Goal: Information Seeking & Learning: Learn about a topic

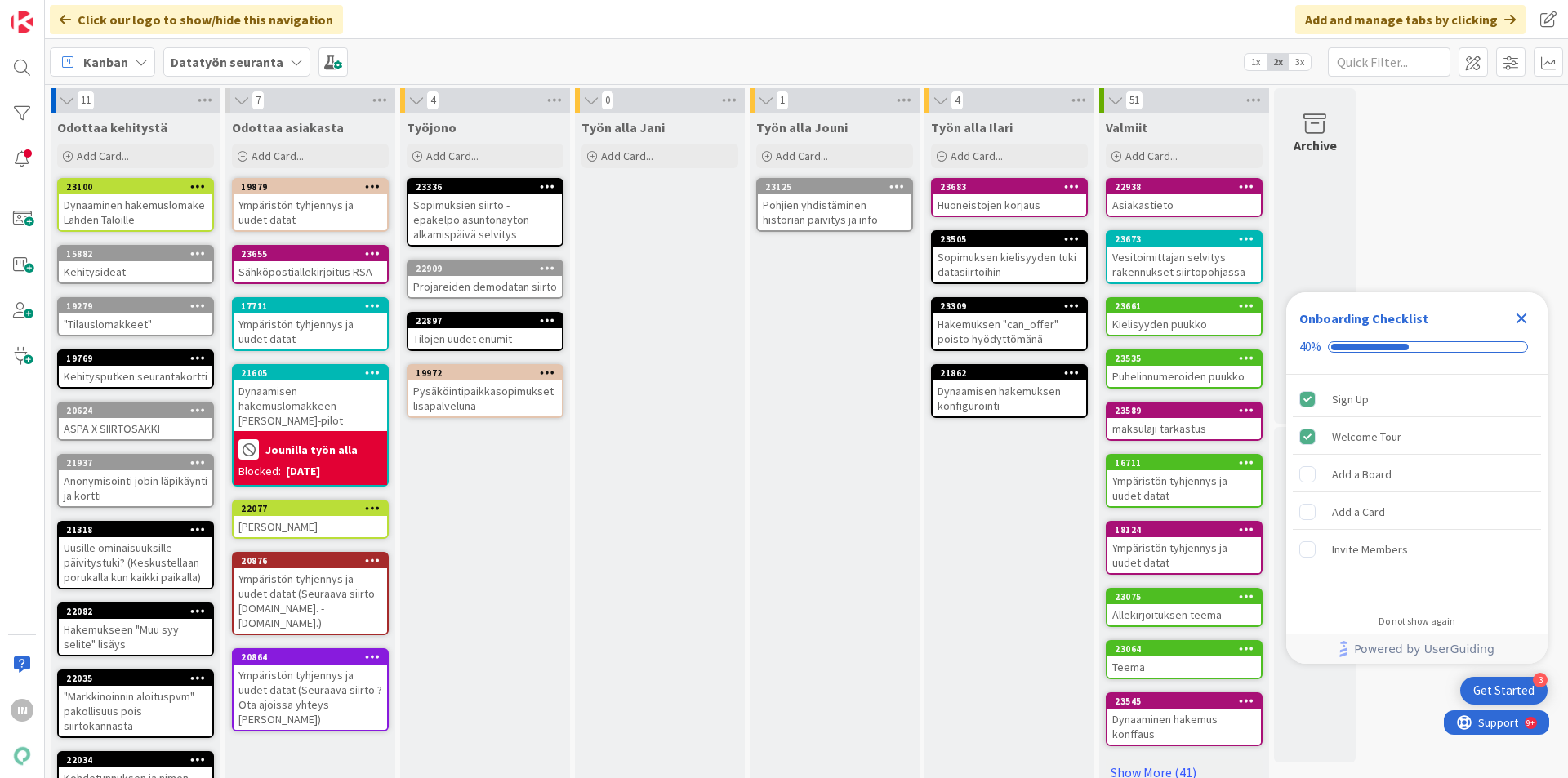
click at [1000, 203] on div "Huoneistojen korjaus" at bounding box center [1010, 205] width 154 height 22
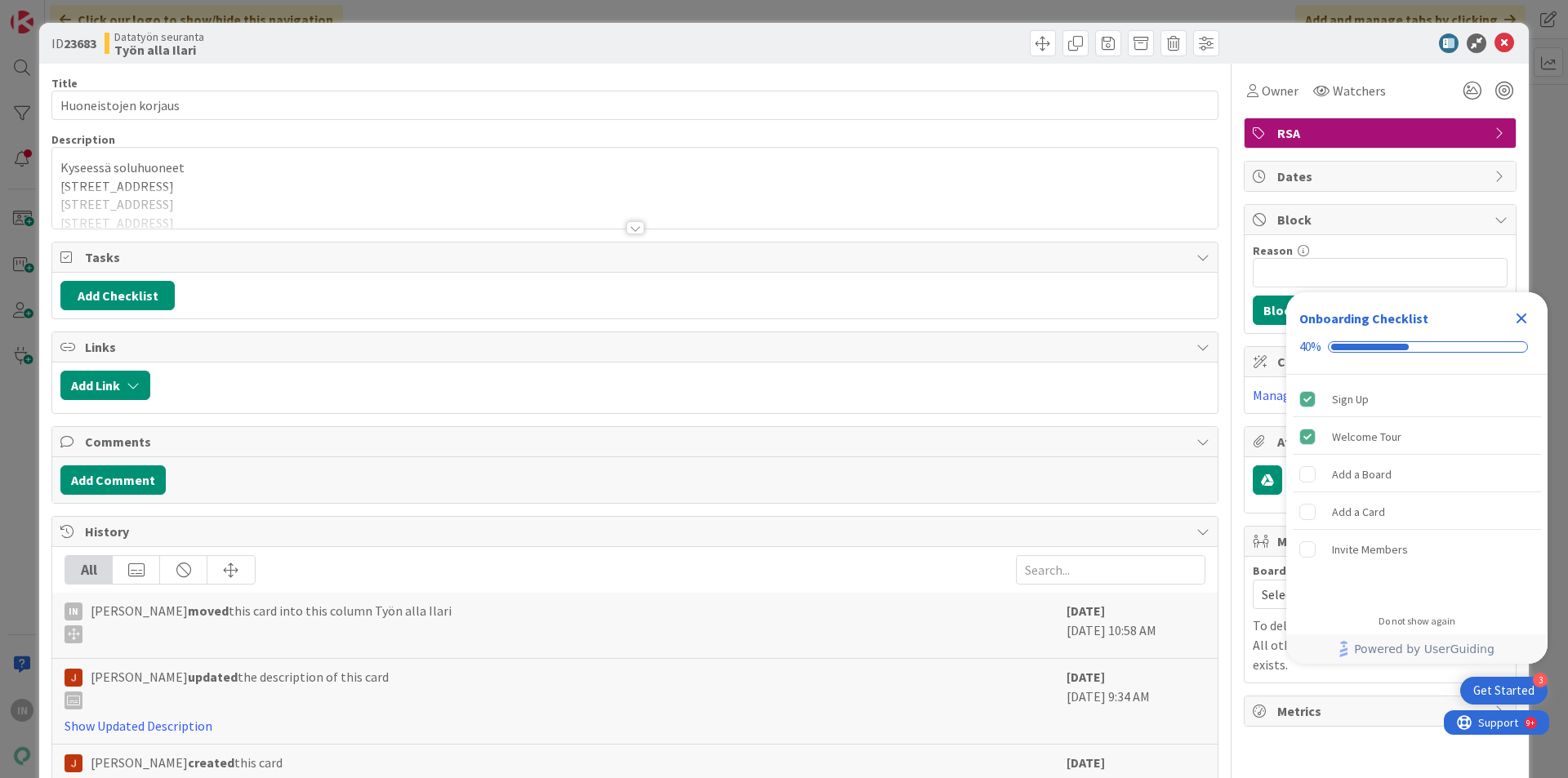
click at [166, 197] on div at bounding box center [635, 207] width 1165 height 41
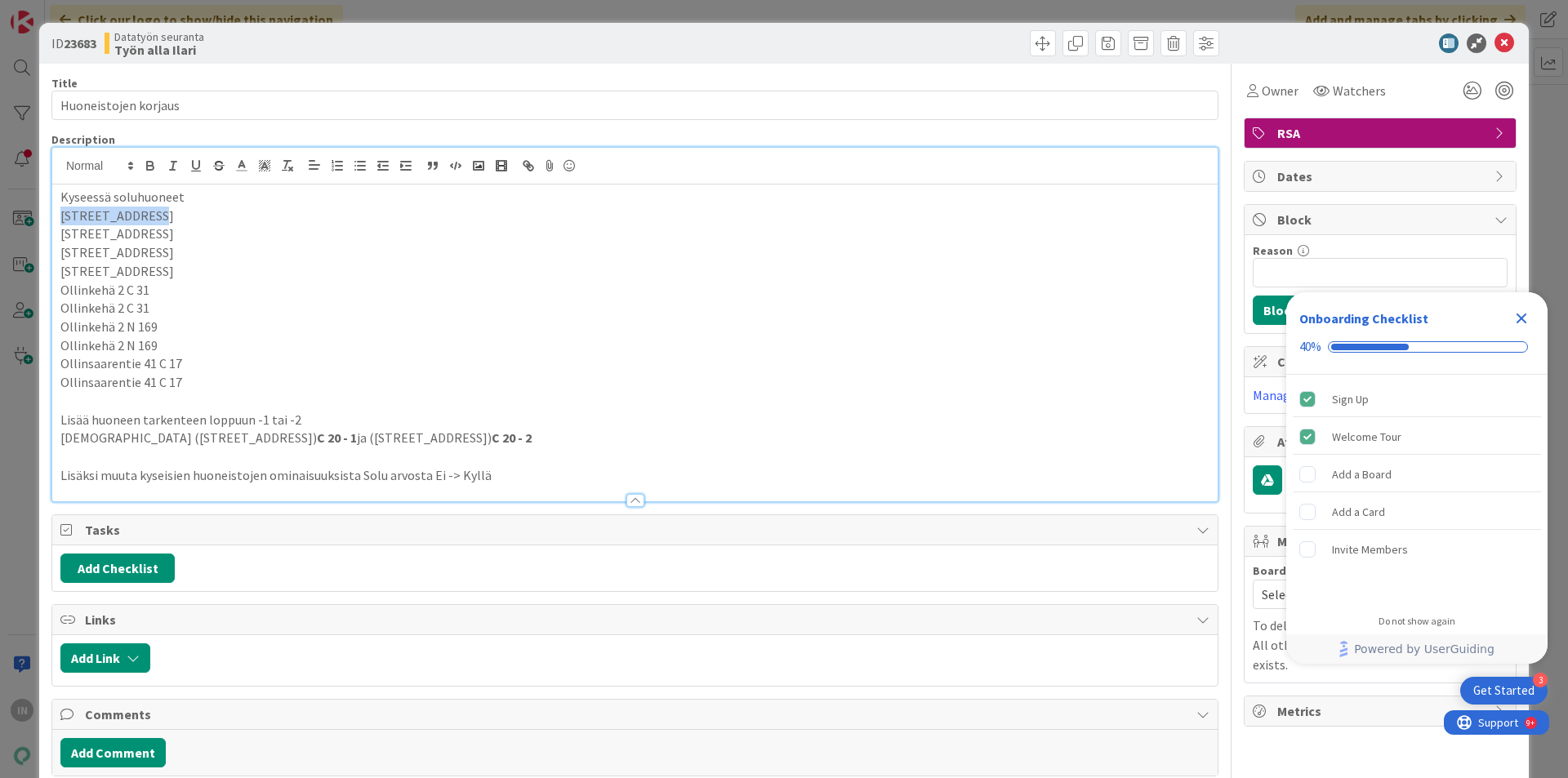
drag, startPoint x: 60, startPoint y: 217, endPoint x: 141, endPoint y: 217, distance: 81.0
click at [141, 217] on p "[STREET_ADDRESS]" at bounding box center [635, 216] width 1149 height 19
copy p "[STREET_ADDRESS]"
click at [104, 225] on p "[STREET_ADDRESS]" at bounding box center [635, 234] width 1149 height 19
drag, startPoint x: 146, startPoint y: 215, endPoint x: 53, endPoint y: 217, distance: 93.0
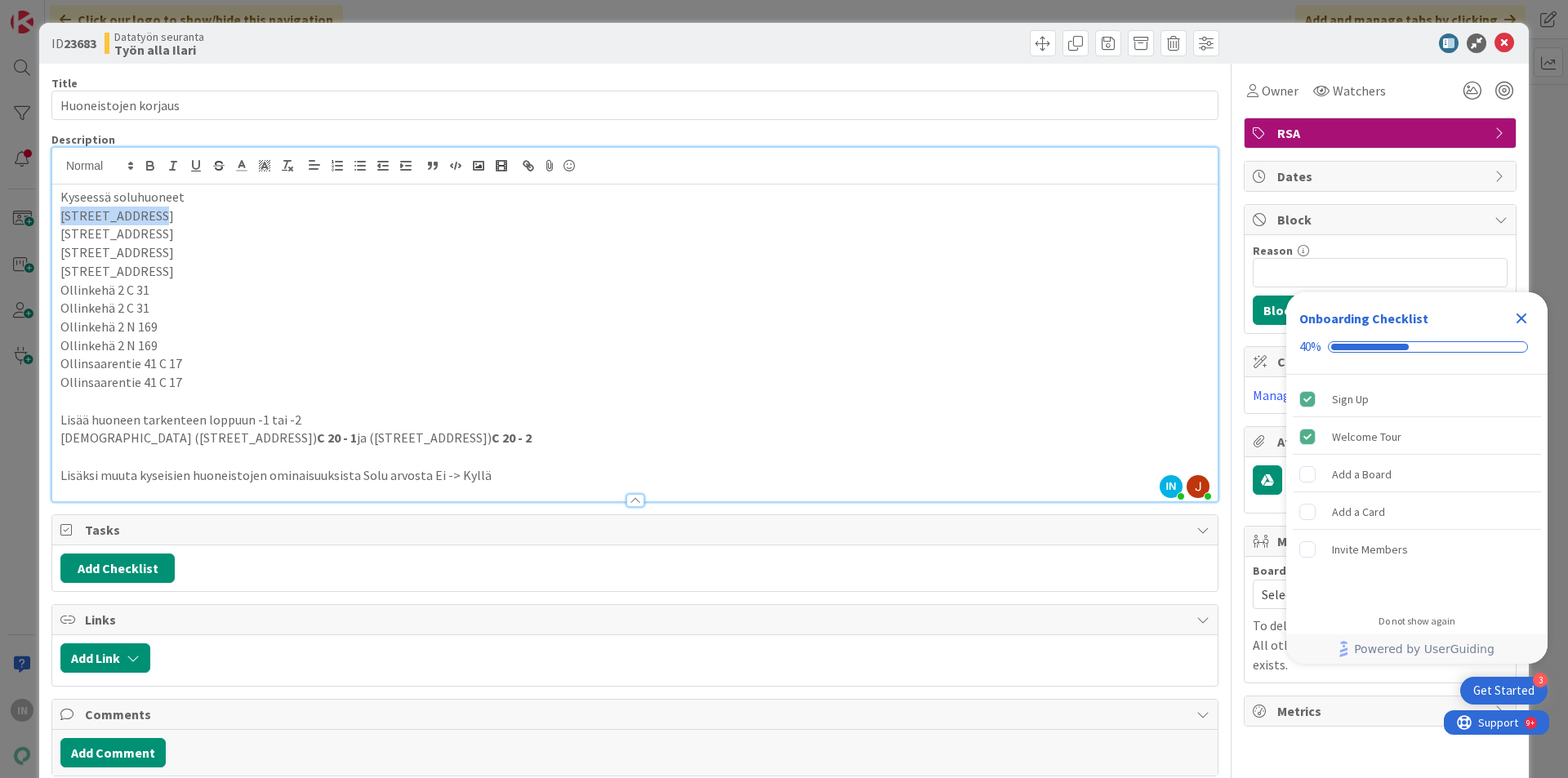
click at [53, 217] on div "[GEOGRAPHIC_DATA] soluhuoneet Ouluntie 8 C 20 Ouluntie 8 C 20 Ouluntie 16 B 14 …" at bounding box center [635, 343] width 1165 height 317
copy p "[STREET_ADDRESS]"
drag, startPoint x: 147, startPoint y: 294, endPoint x: 55, endPoint y: 293, distance: 92.0
click at [55, 293] on div "[GEOGRAPHIC_DATA] soluhuoneet Ouluntie 8 C 20 Ouluntie 8 C 20 Ouluntie 16 B 14 …" at bounding box center [635, 343] width 1165 height 317
copy p "Ollinkehä 2 C 31"
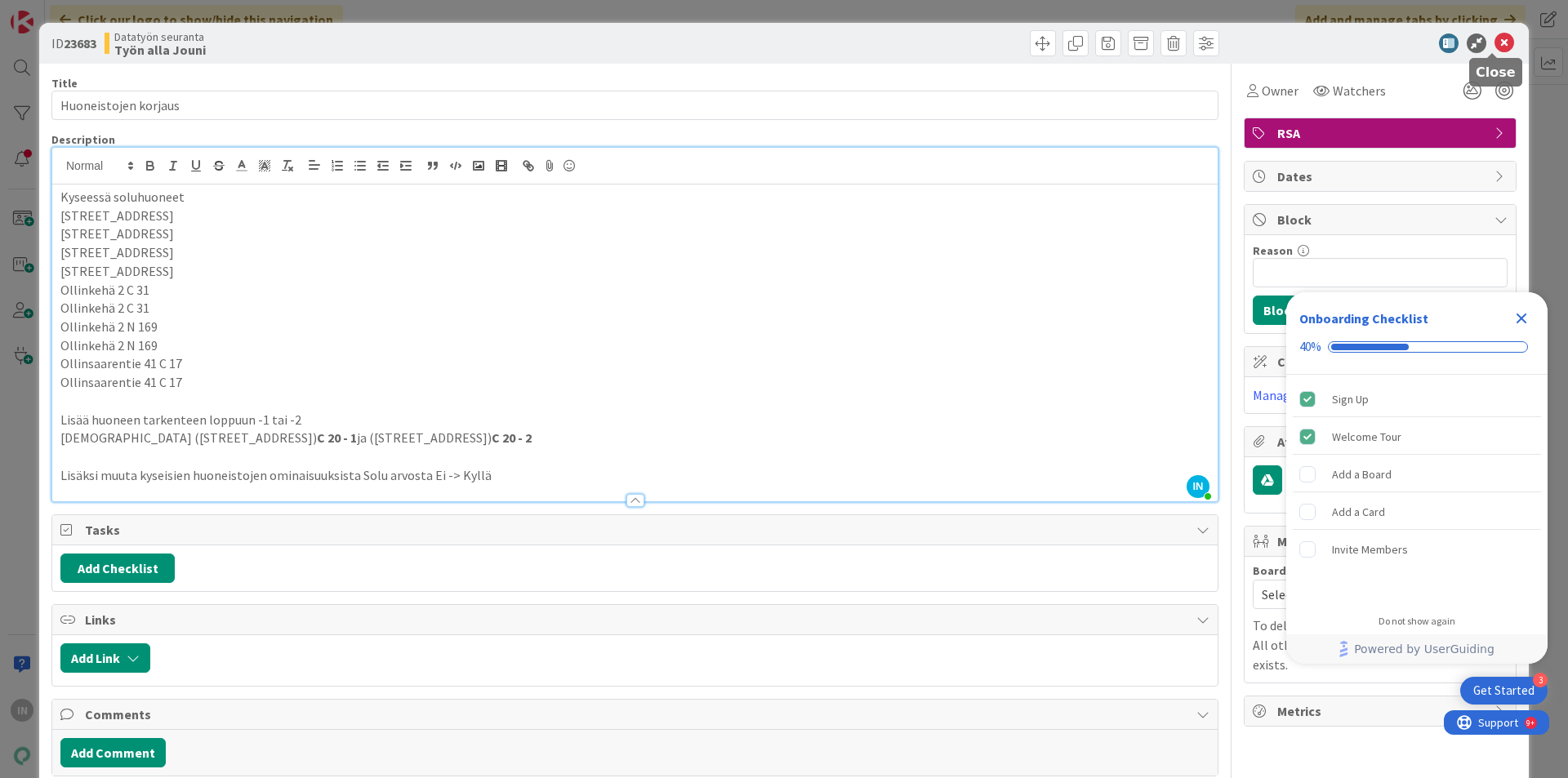
click at [1495, 43] on icon at bounding box center [1504, 43] width 20 height 20
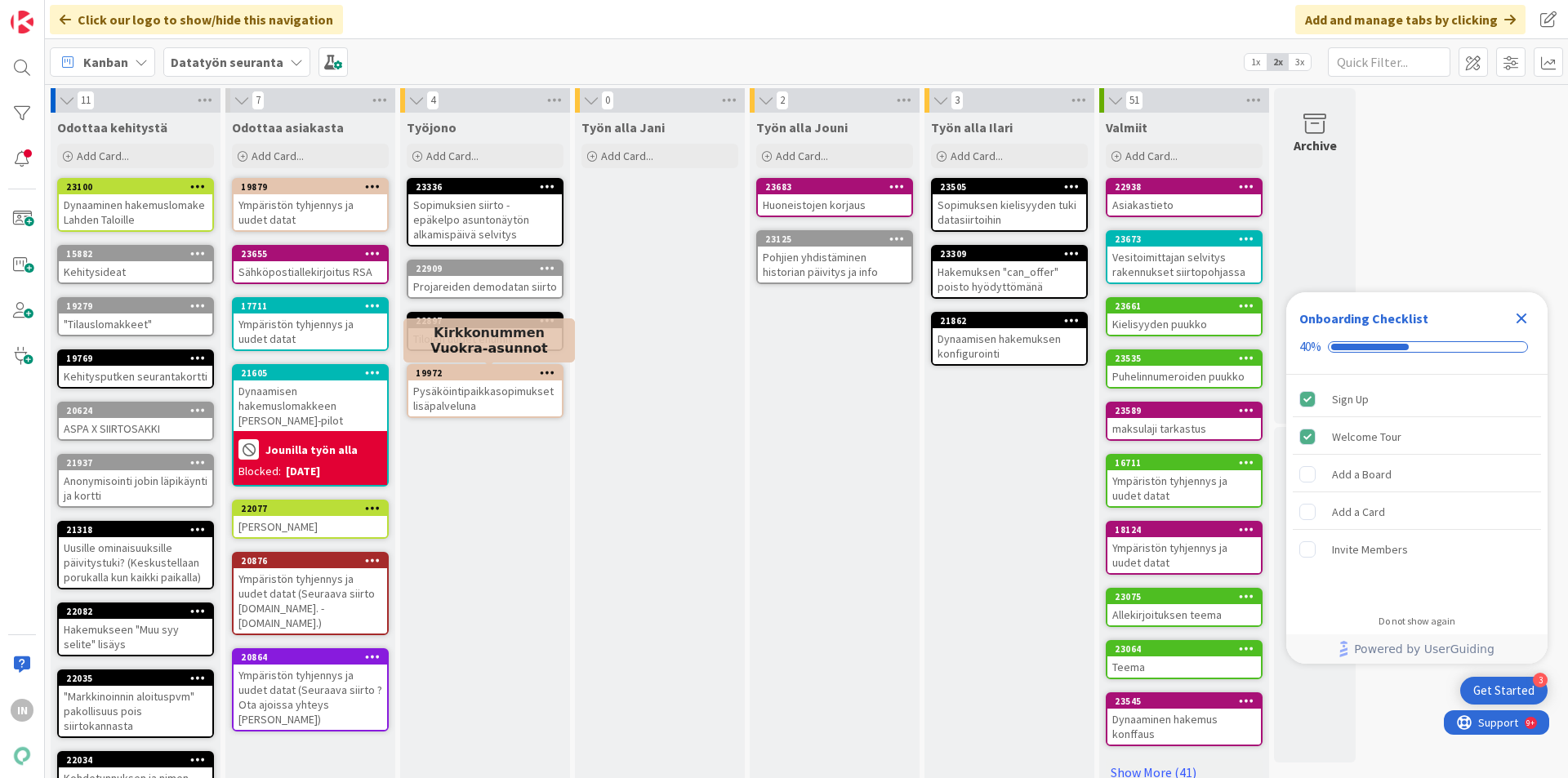
click at [471, 392] on div "Pysäköintipaikkasopimukset lisäpalveluna" at bounding box center [486, 399] width 154 height 36
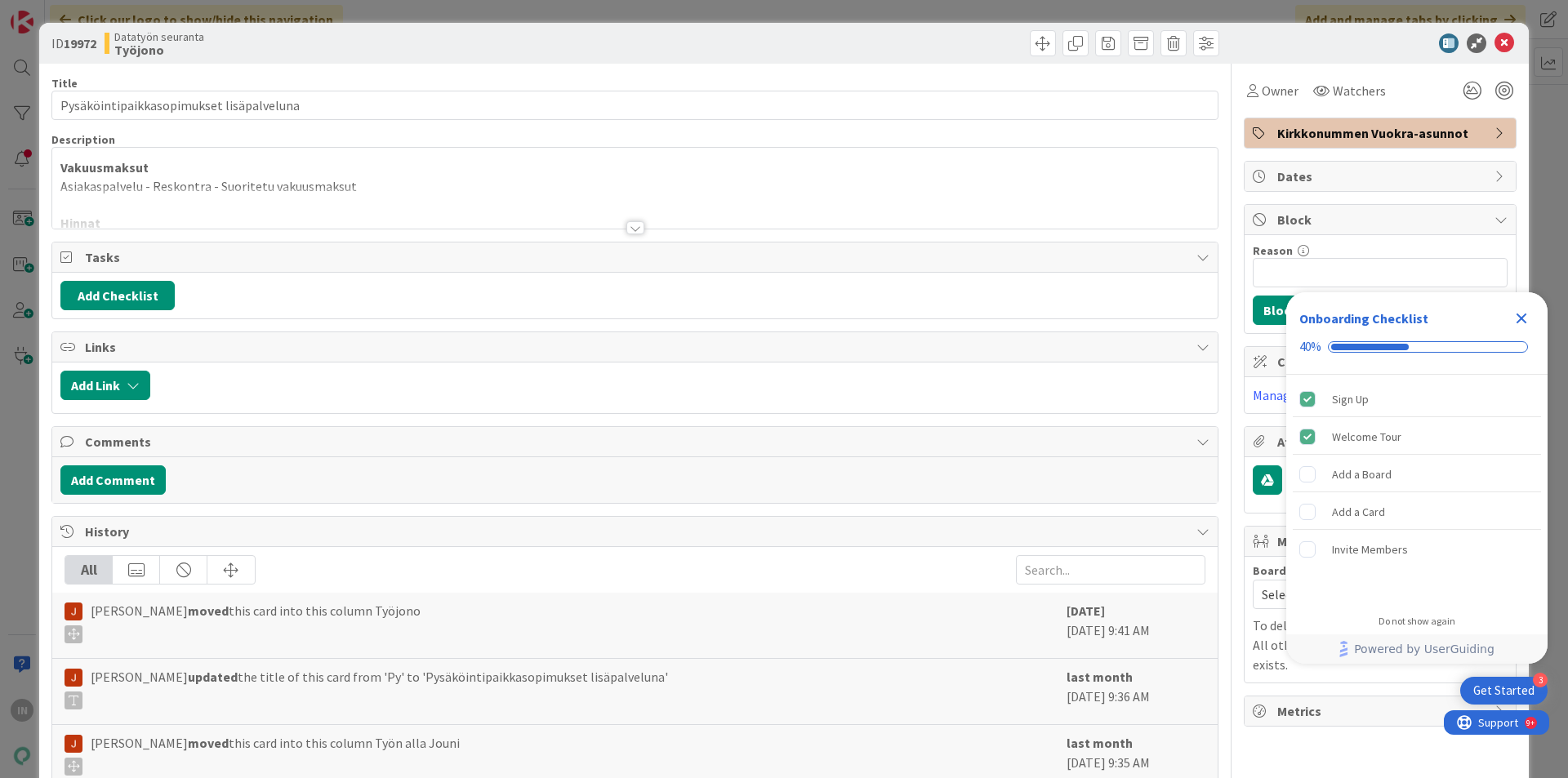
click at [448, 187] on div at bounding box center [635, 207] width 1165 height 41
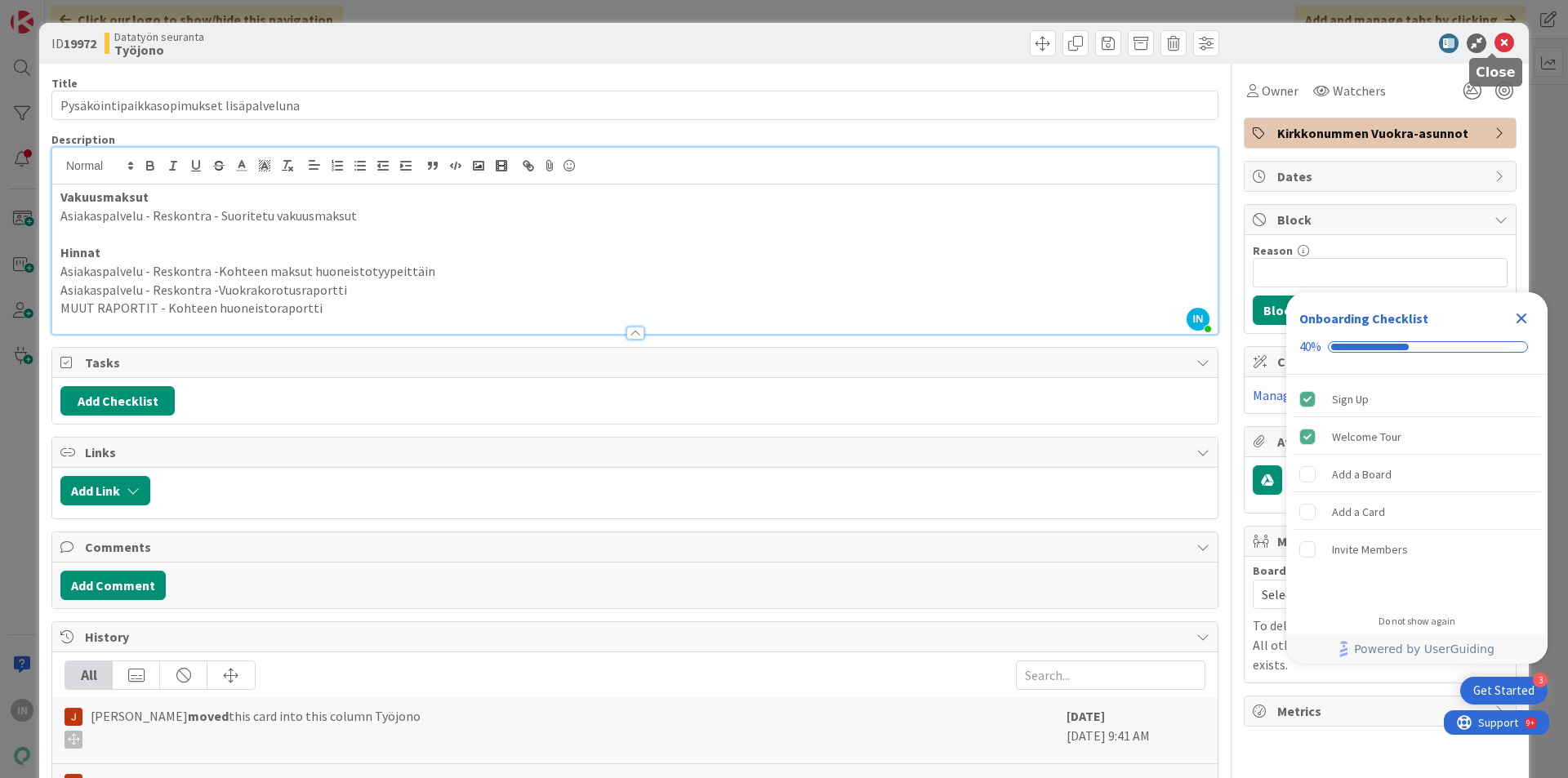
click at [1495, 42] on icon at bounding box center [1504, 43] width 20 height 20
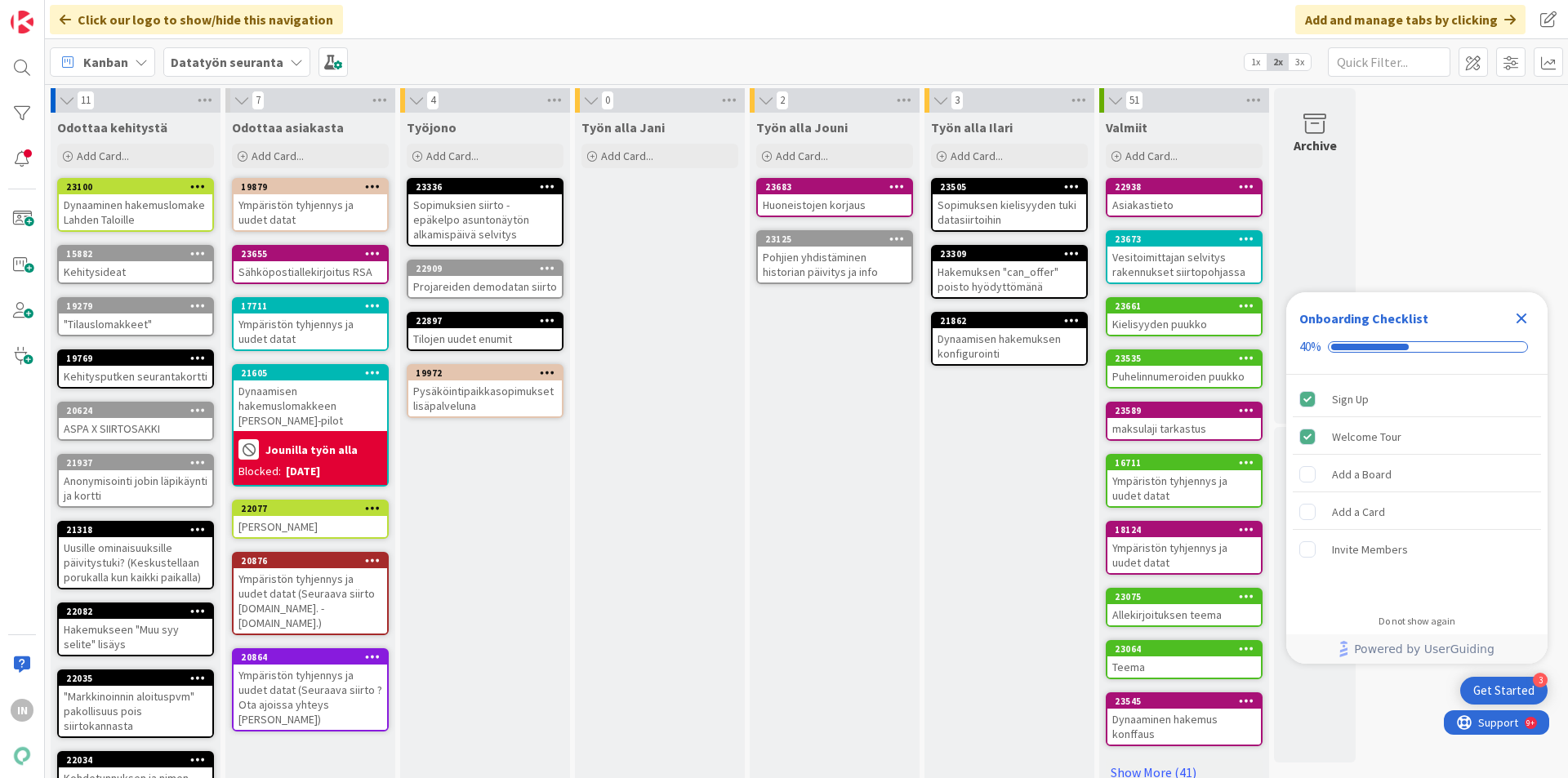
click at [1520, 321] on icon "Close Checklist" at bounding box center [1521, 319] width 10 height 10
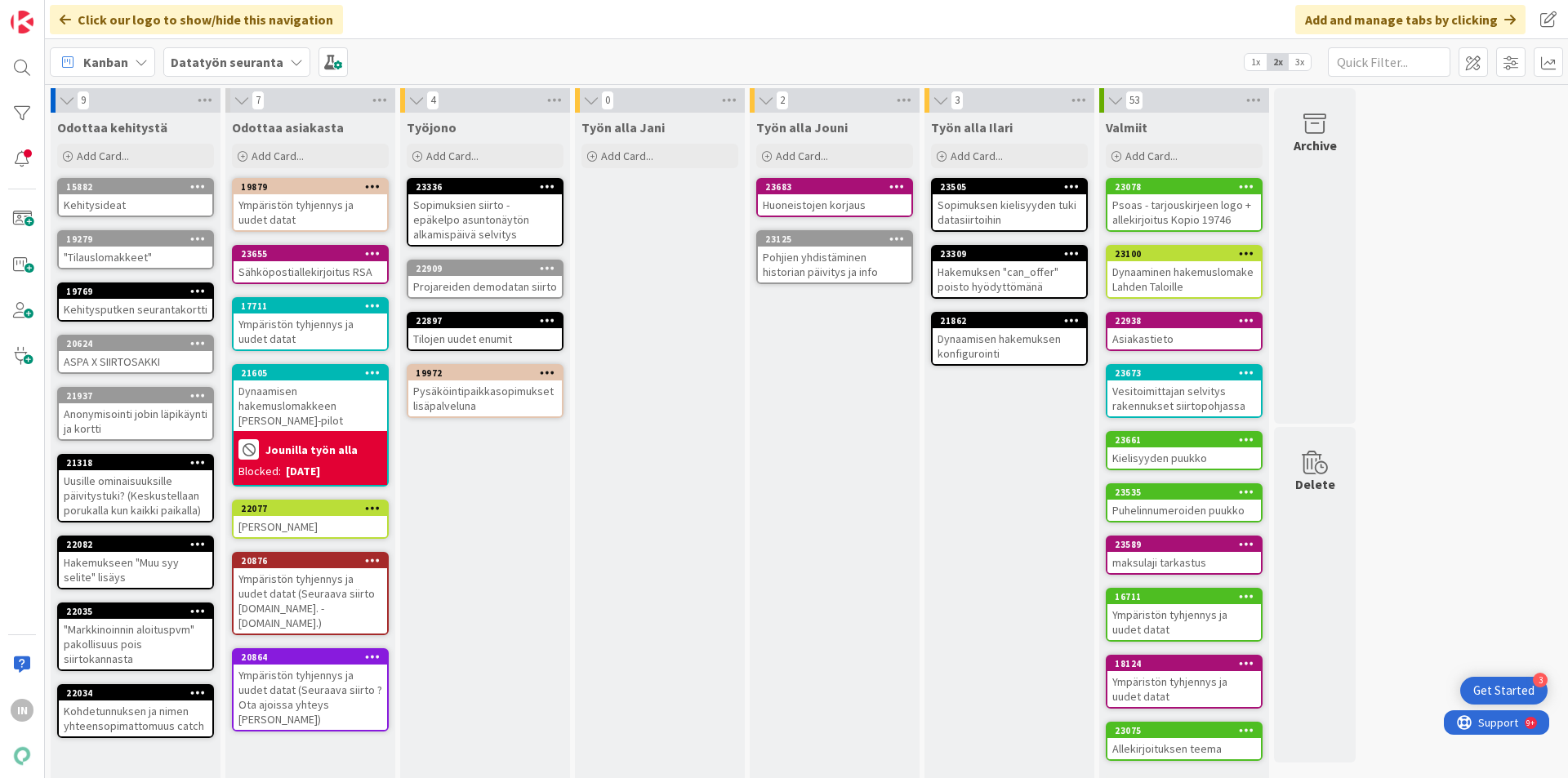
click at [635, 396] on div "Työn alla Jani Add Card..." at bounding box center [660, 462] width 170 height 700
click at [270, 510] on div "22077" at bounding box center [314, 508] width 146 height 11
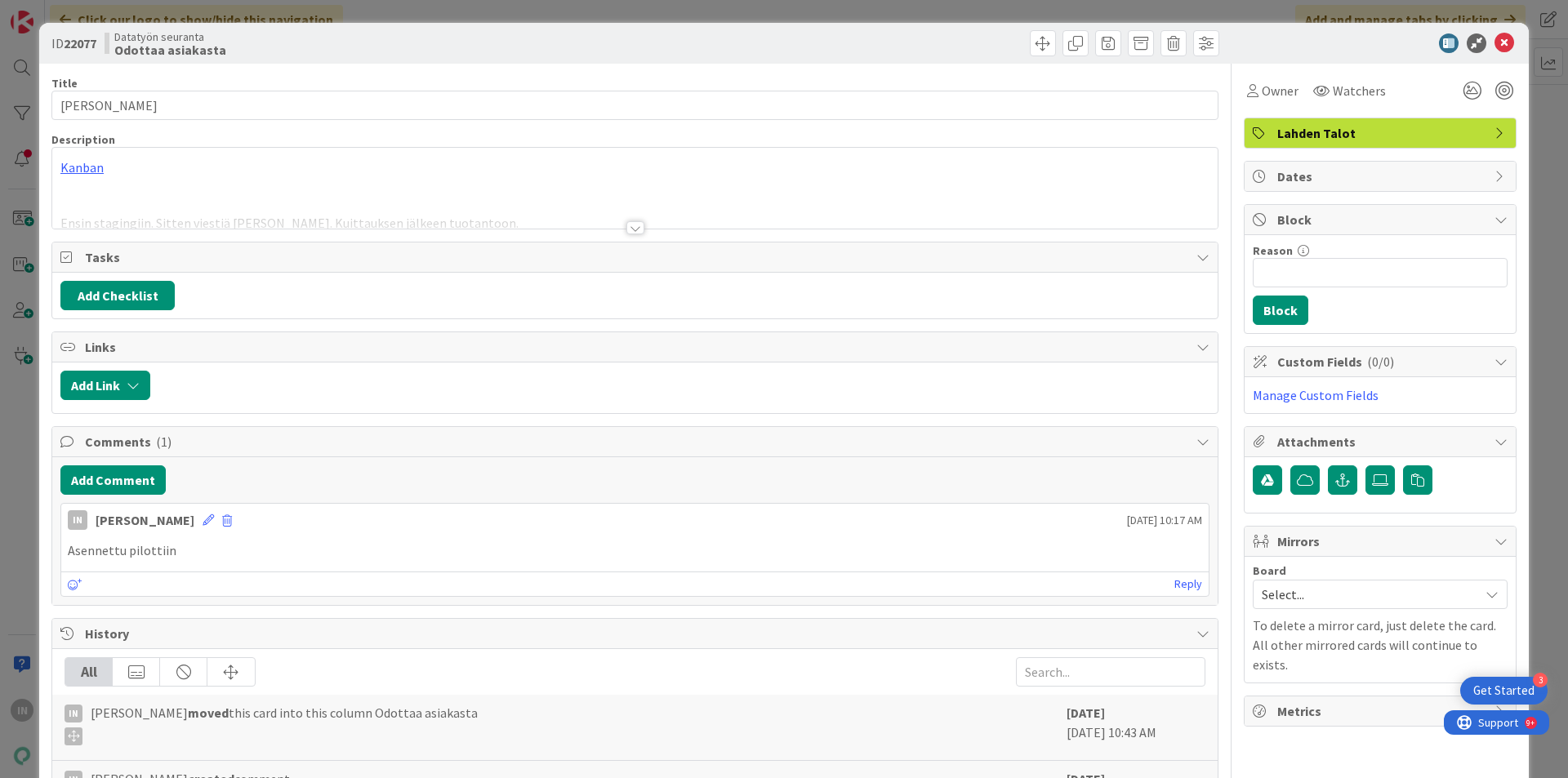
click at [632, 227] on div at bounding box center [635, 227] width 18 height 13
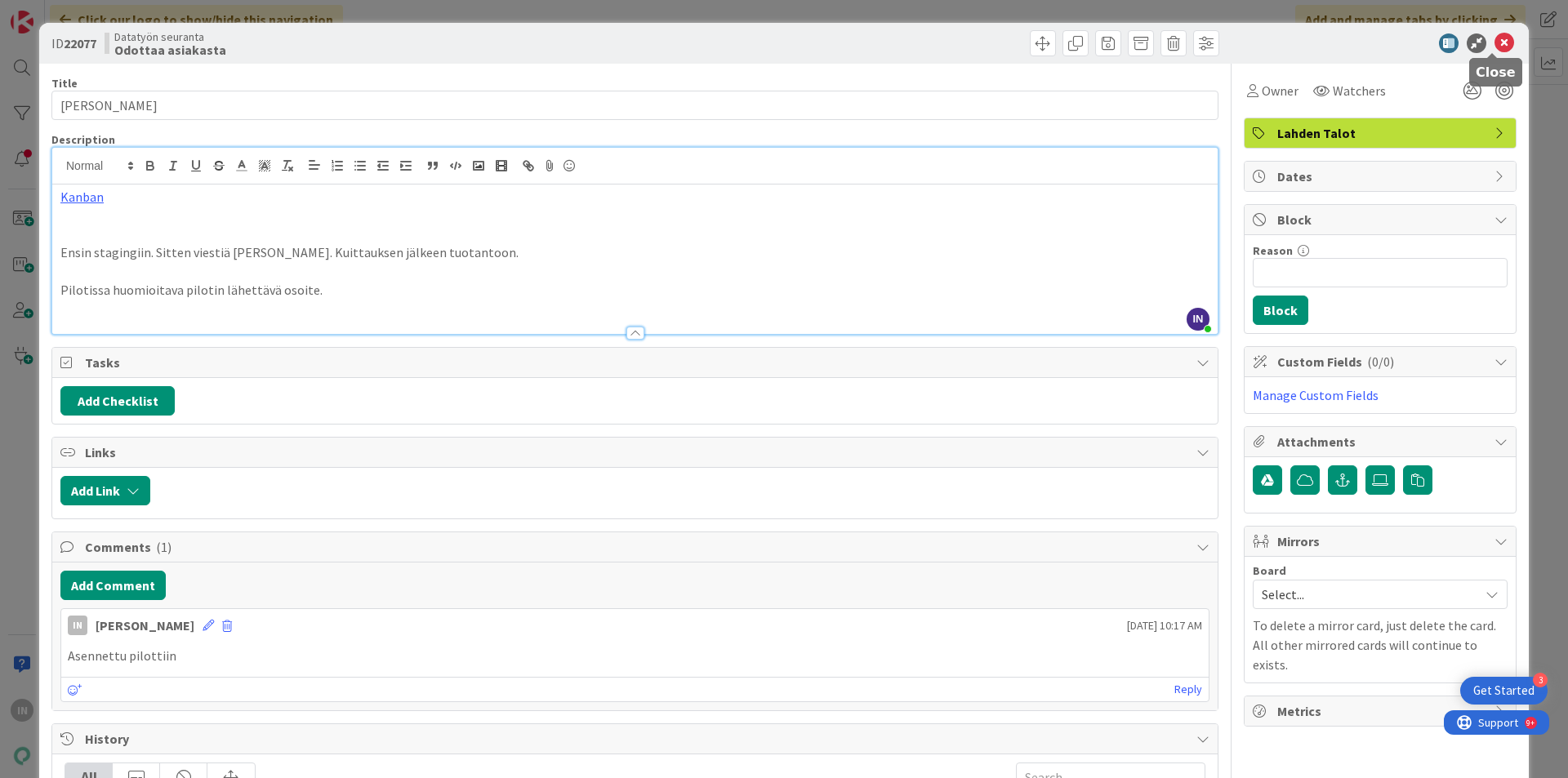
click at [1496, 47] on icon at bounding box center [1504, 43] width 20 height 20
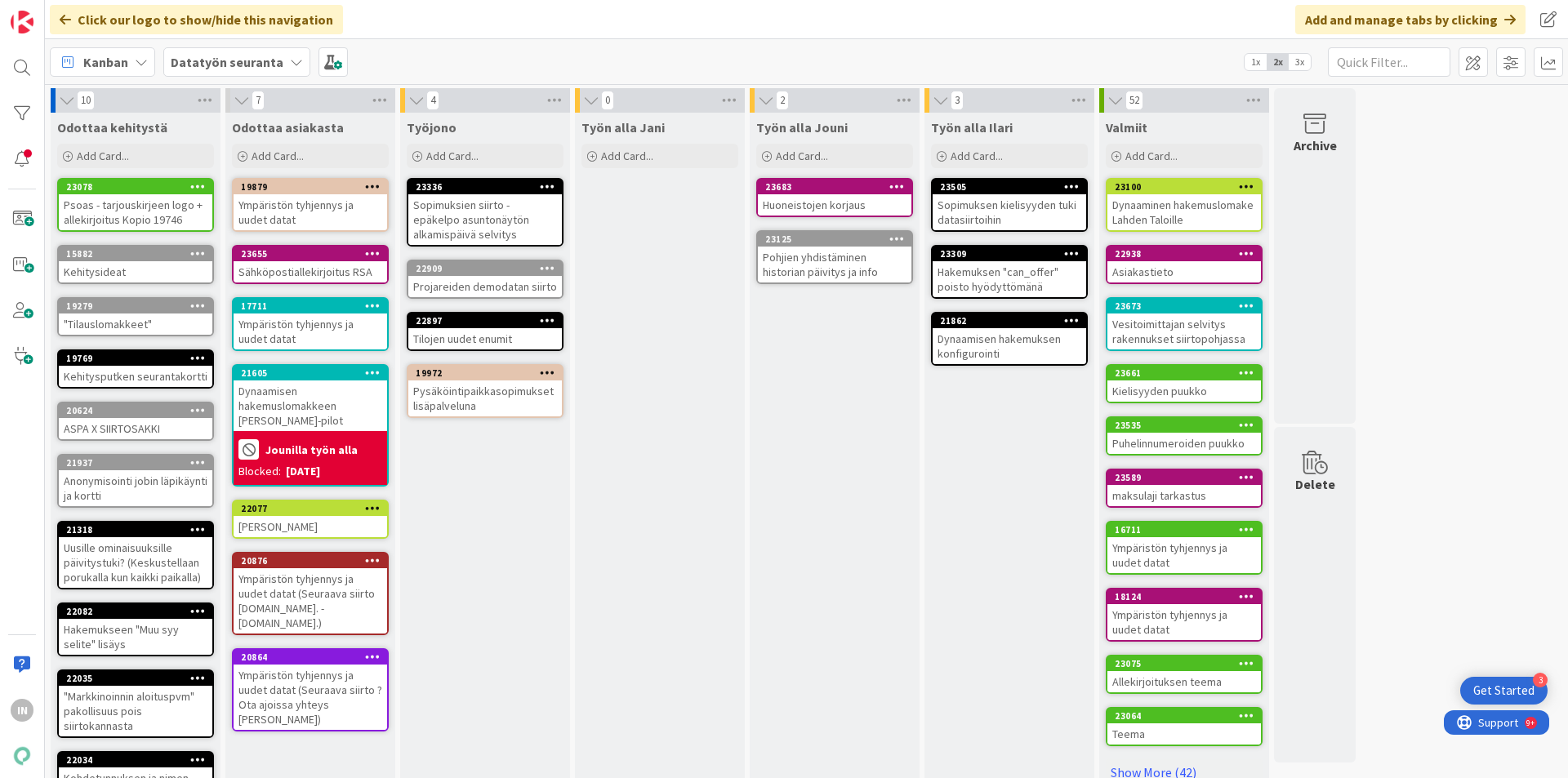
click at [117, 203] on div "Psoas - tarjouskirjeen logo + allekirjoitus Kopio 19746" at bounding box center [136, 212] width 154 height 36
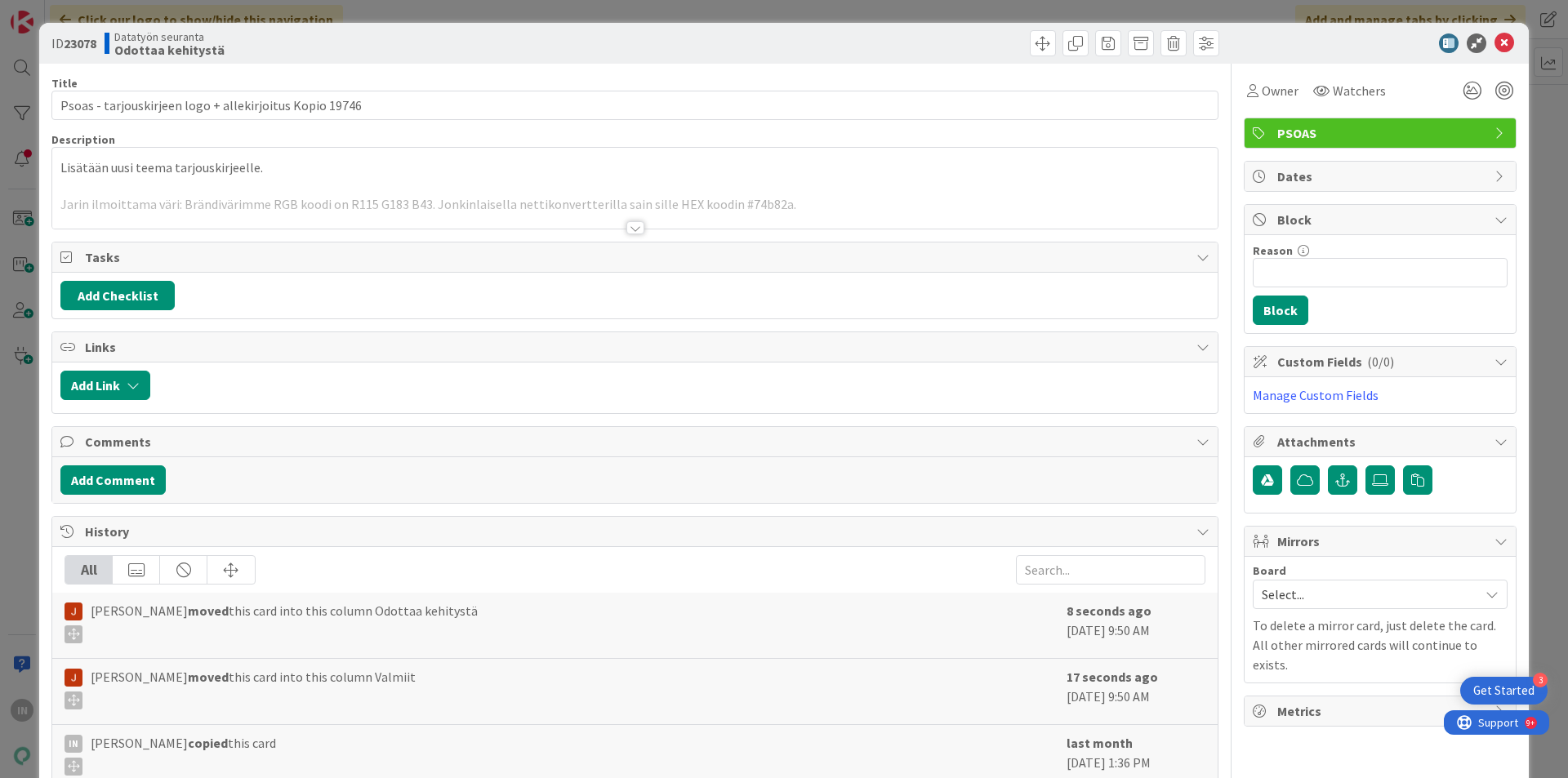
click at [639, 225] on div at bounding box center [635, 207] width 1165 height 41
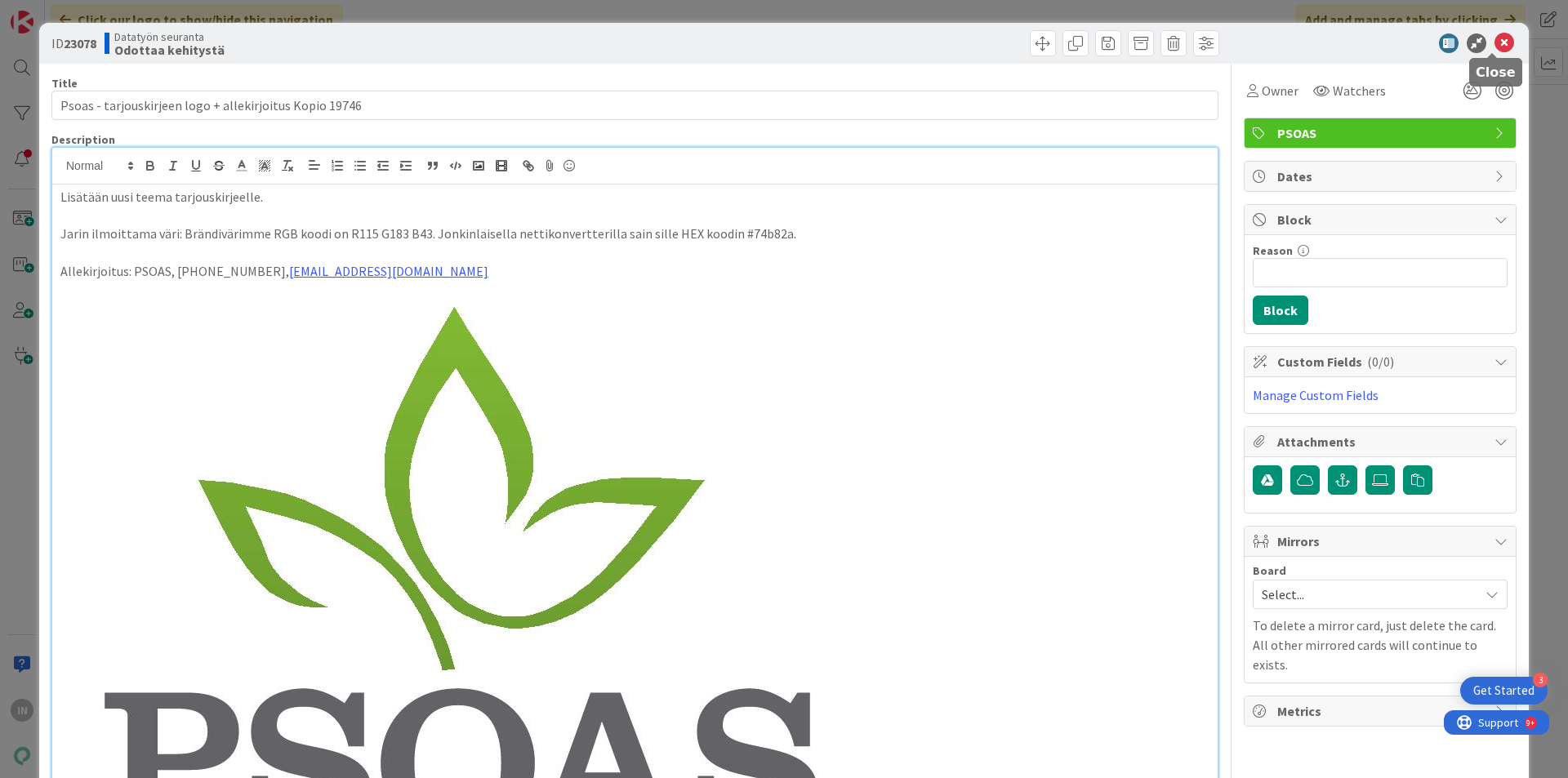
click at [1495, 40] on icon at bounding box center [1504, 43] width 20 height 20
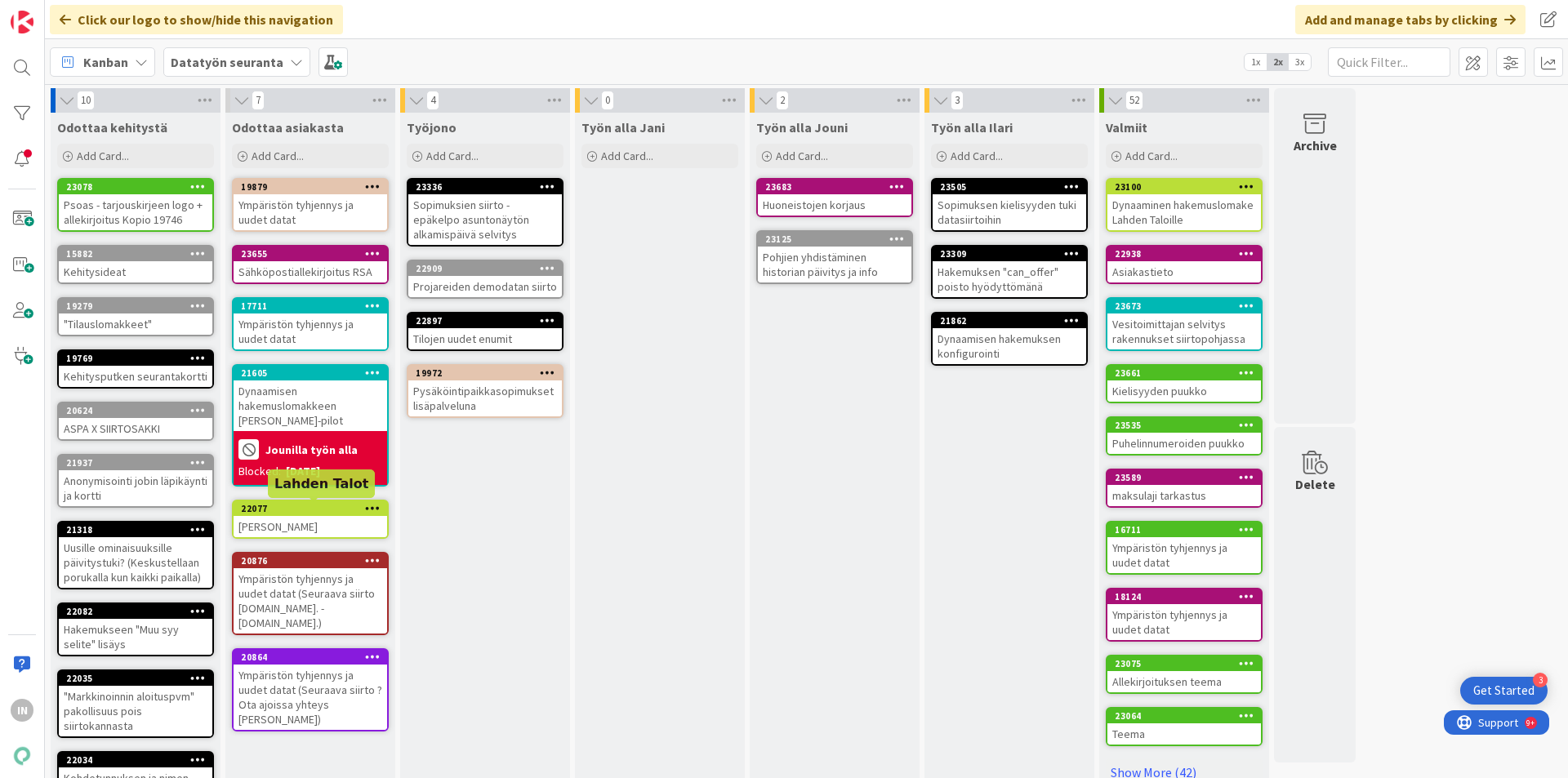
click at [298, 508] on div "22077" at bounding box center [314, 508] width 146 height 11
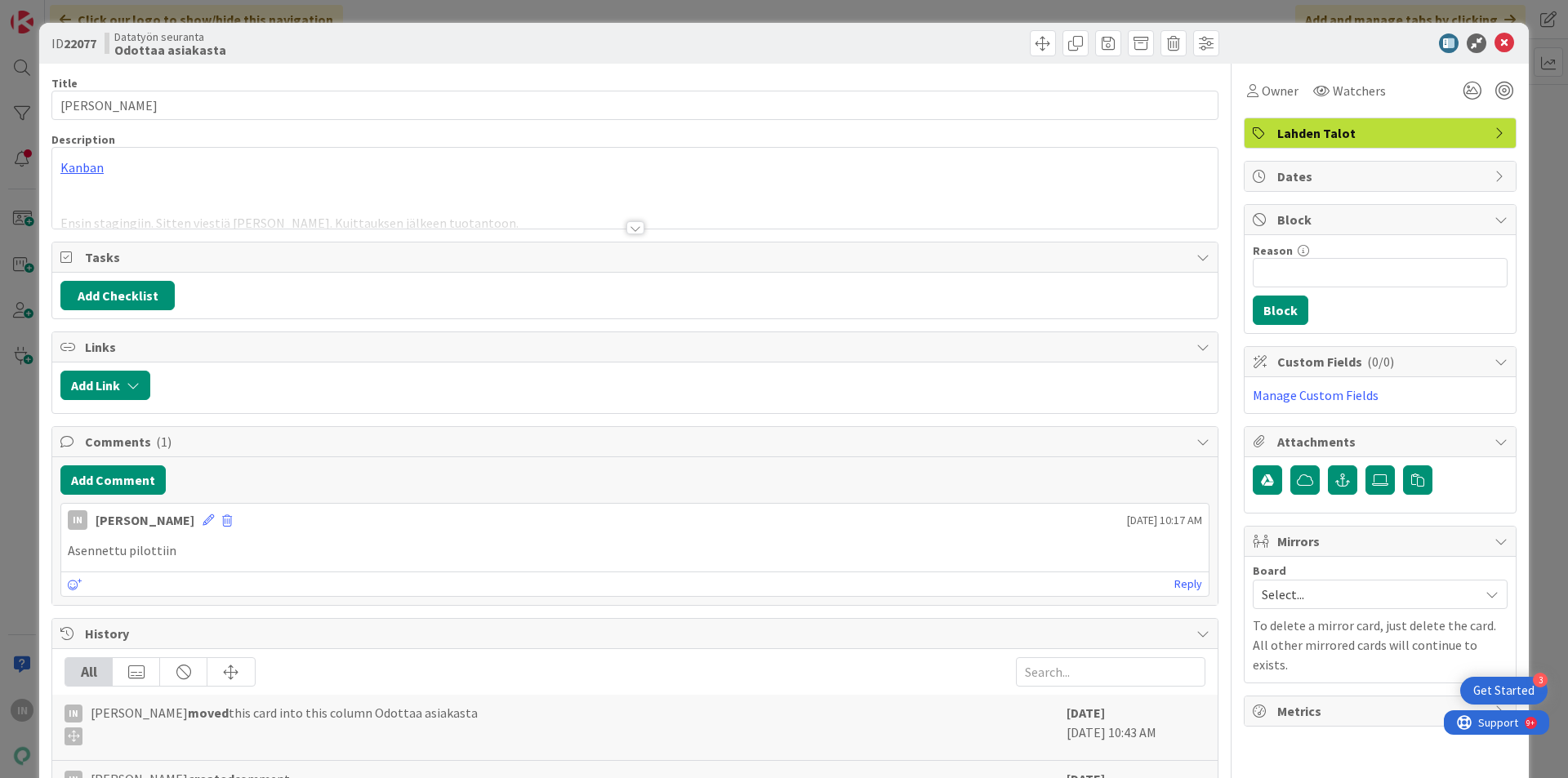
click at [769, 200] on div at bounding box center [635, 207] width 1165 height 41
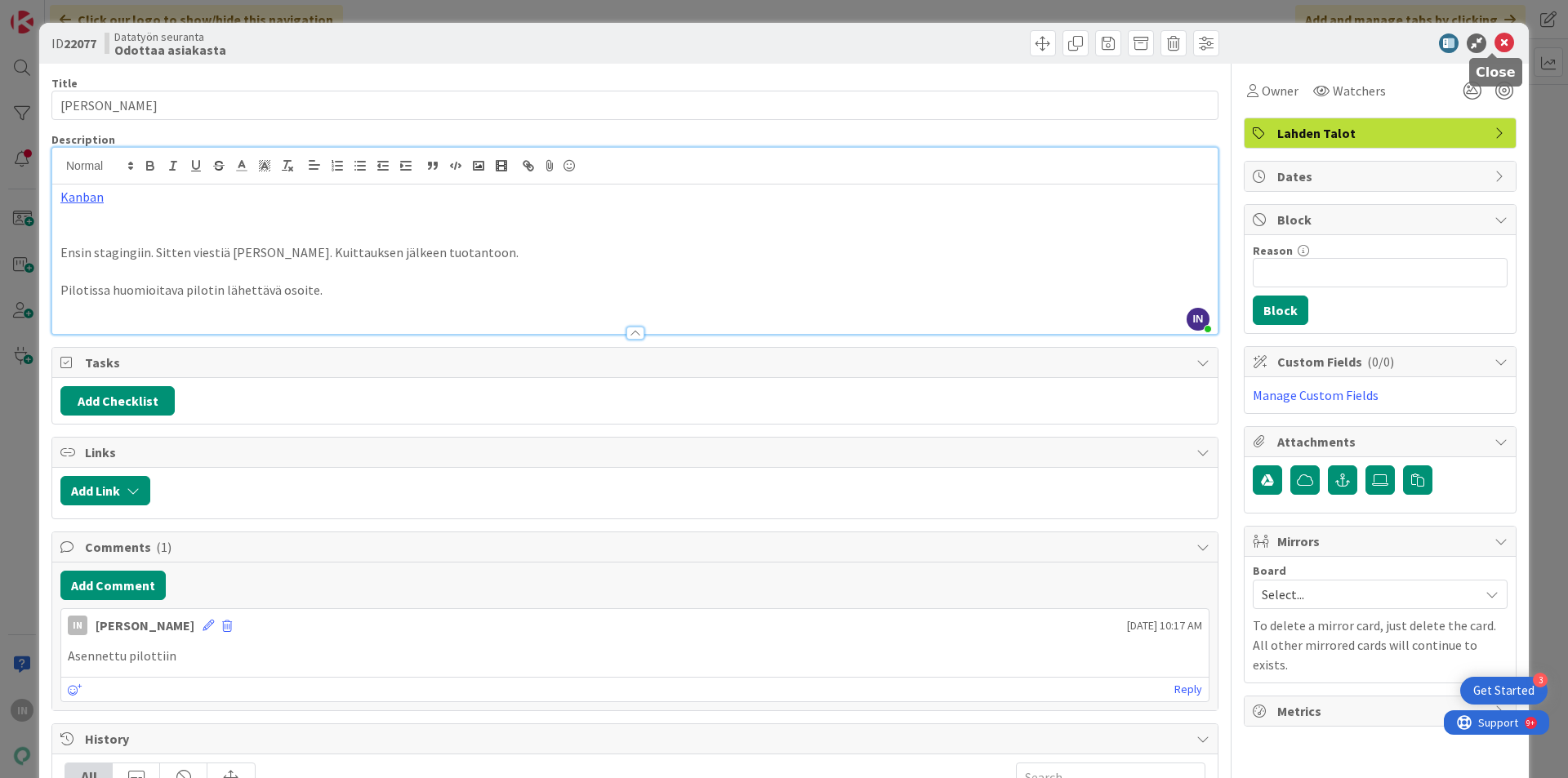
click at [1496, 37] on icon at bounding box center [1504, 43] width 20 height 20
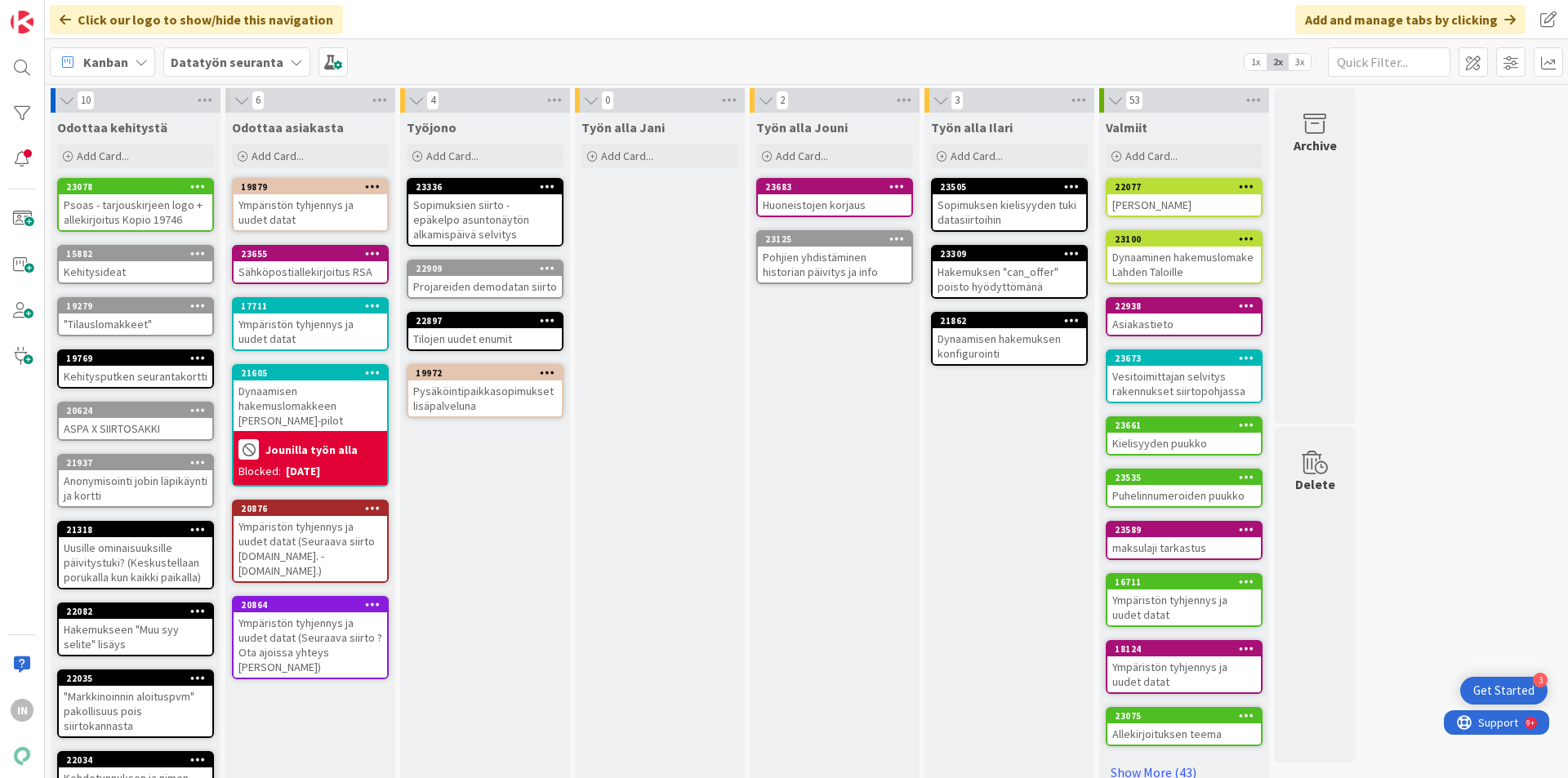
click at [309, 407] on div "Dynaamisen hakemuslomakkeen [PERSON_NAME]-pilot" at bounding box center [310, 406] width 154 height 51
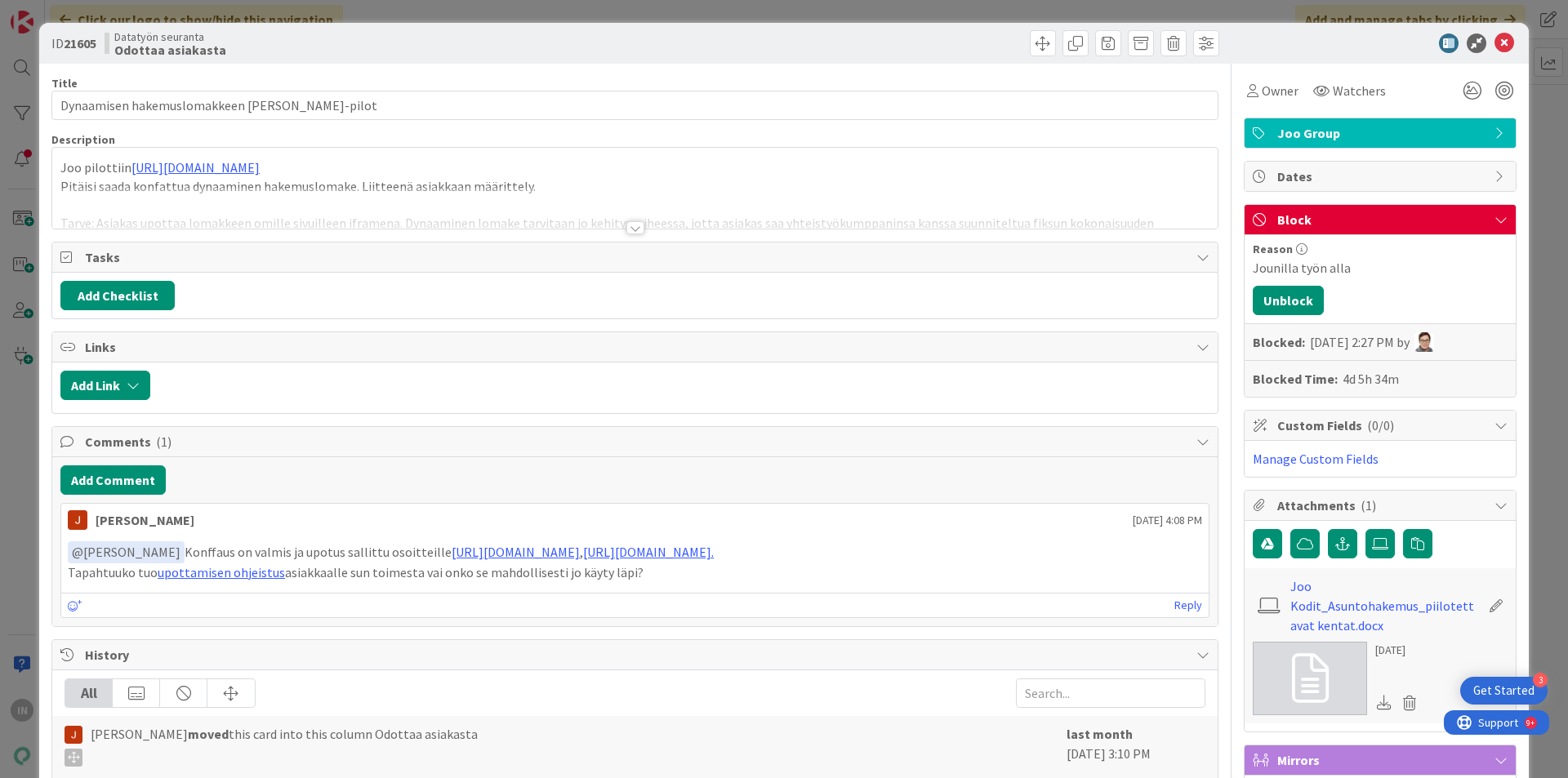
click at [629, 220] on div at bounding box center [635, 207] width 1165 height 41
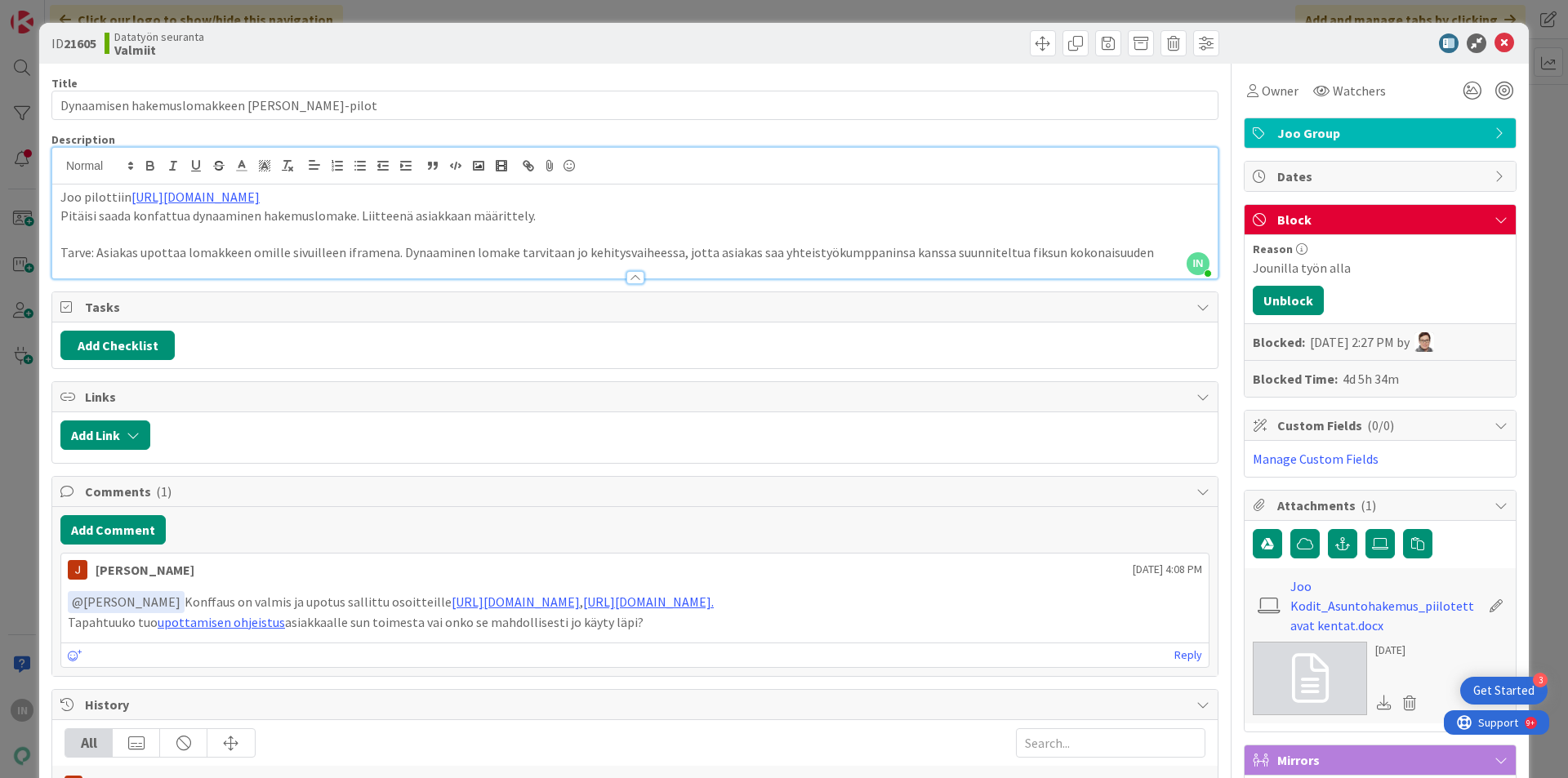
click at [117, 603] on span "@ [PERSON_NAME]" at bounding box center [126, 601] width 109 height 16
click at [323, 611] on p "﻿ @ [PERSON_NAME] ﻿ [PERSON_NAME] on valmis ja upotus sallittu osoitteille [URL…" at bounding box center [634, 602] width 1134 height 22
click at [1500, 41] on icon at bounding box center [1504, 43] width 20 height 20
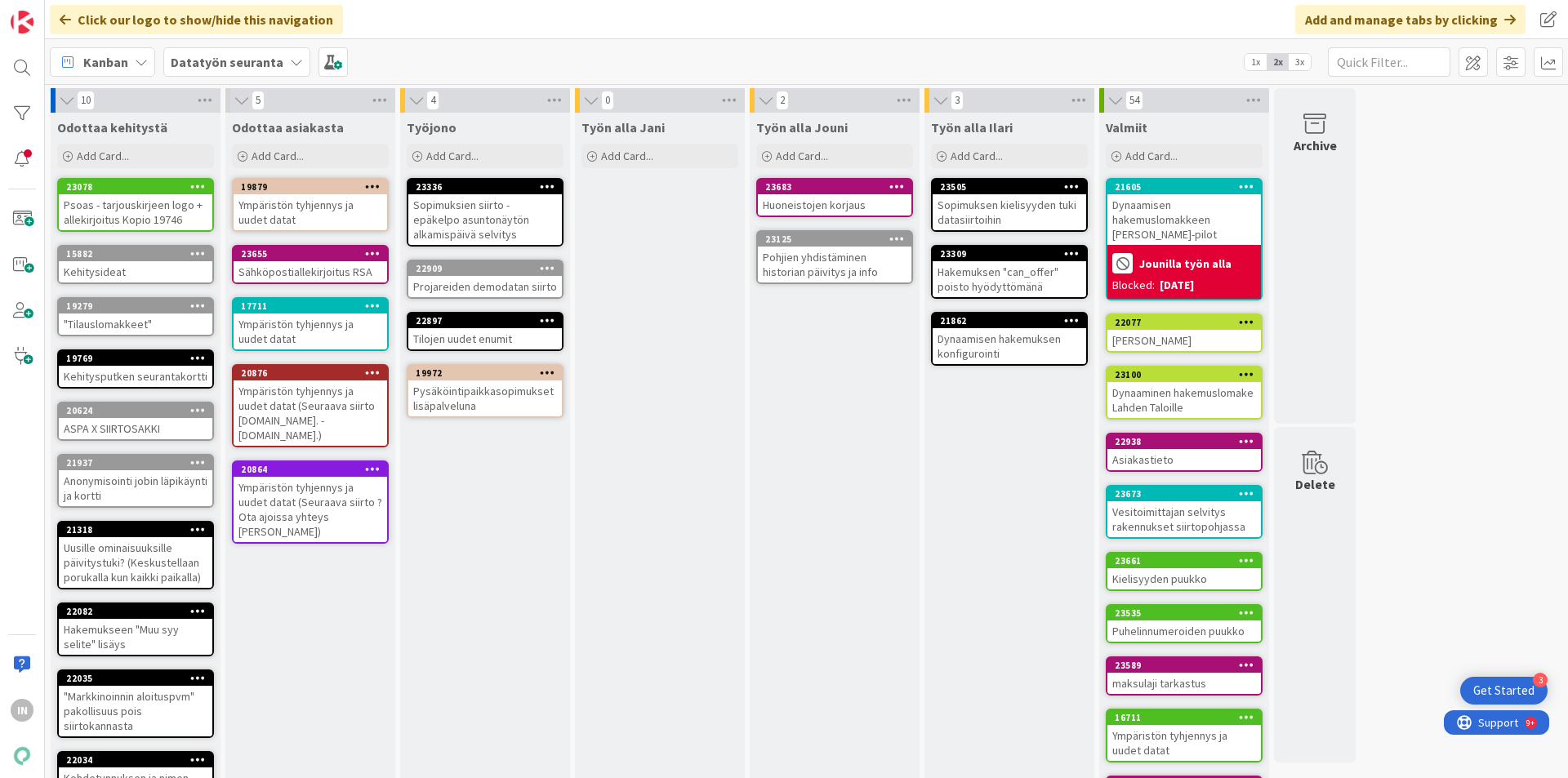
click at [156, 205] on div "Psoas - tarjouskirjeen logo + allekirjoitus Kopio 19746" at bounding box center [136, 212] width 154 height 36
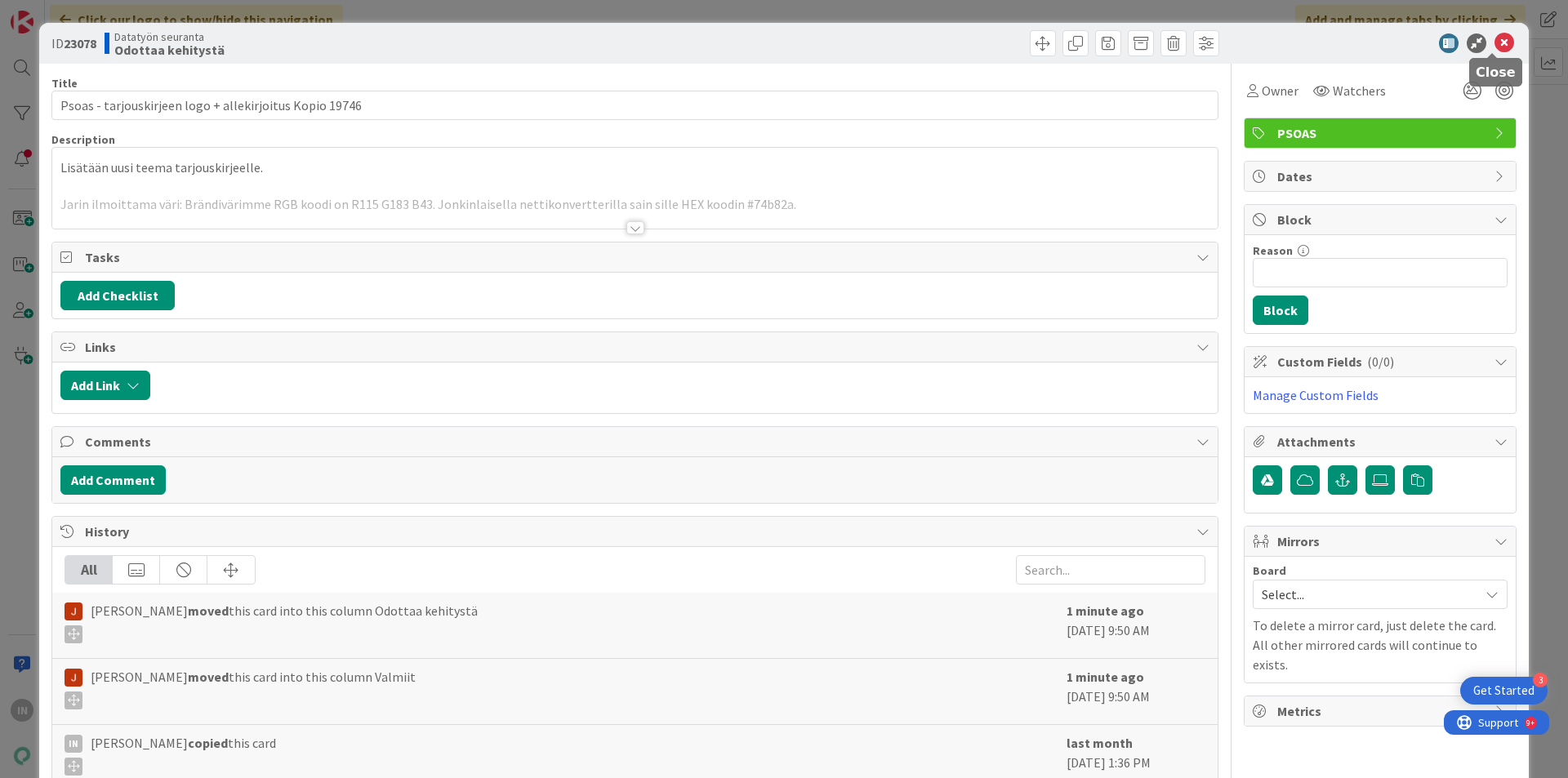
click at [1495, 46] on icon at bounding box center [1504, 43] width 20 height 20
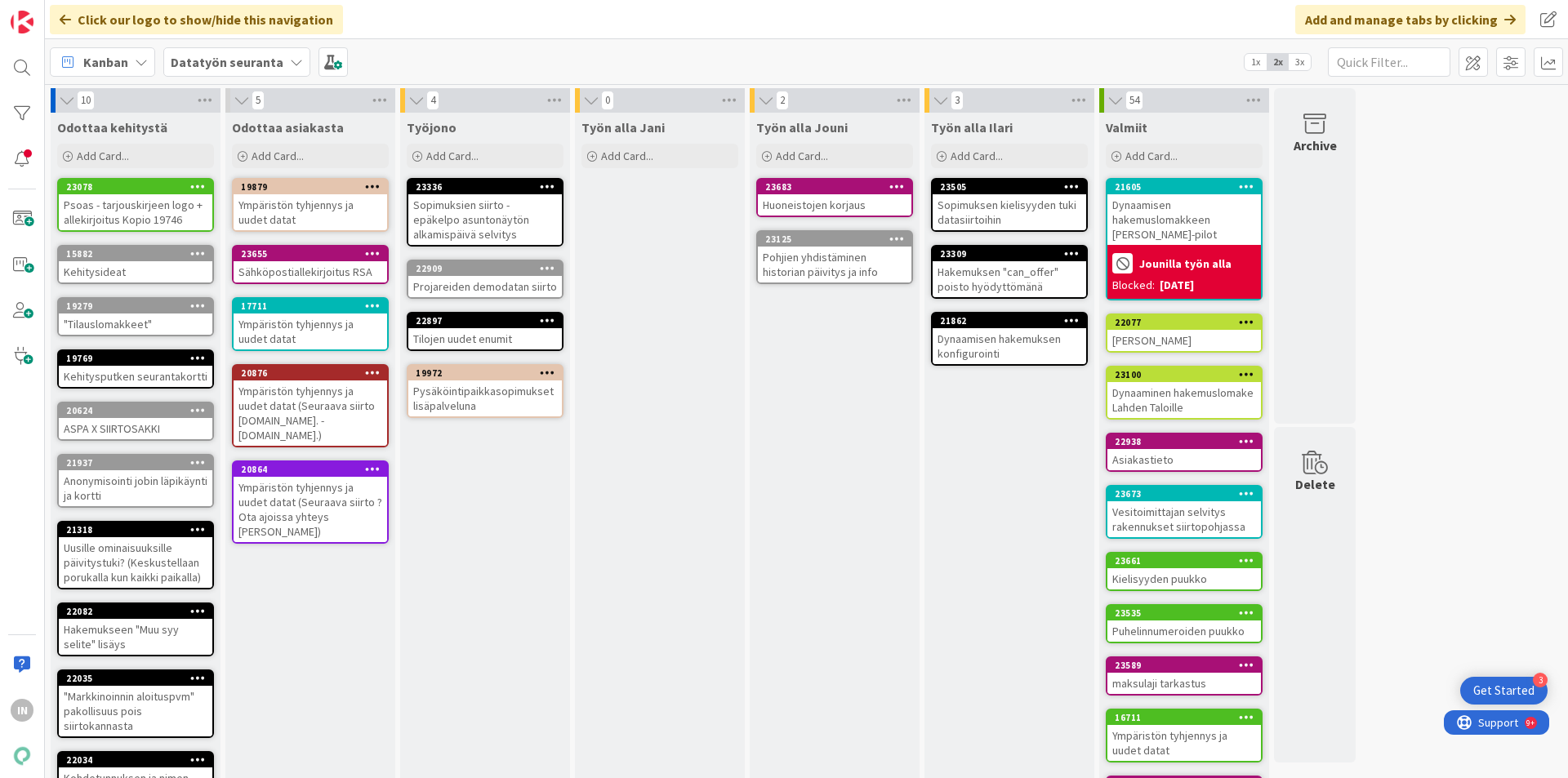
click at [1152, 218] on div "Dynaamisen hakemuslomakkeen [PERSON_NAME]-pilot" at bounding box center [1184, 219] width 154 height 51
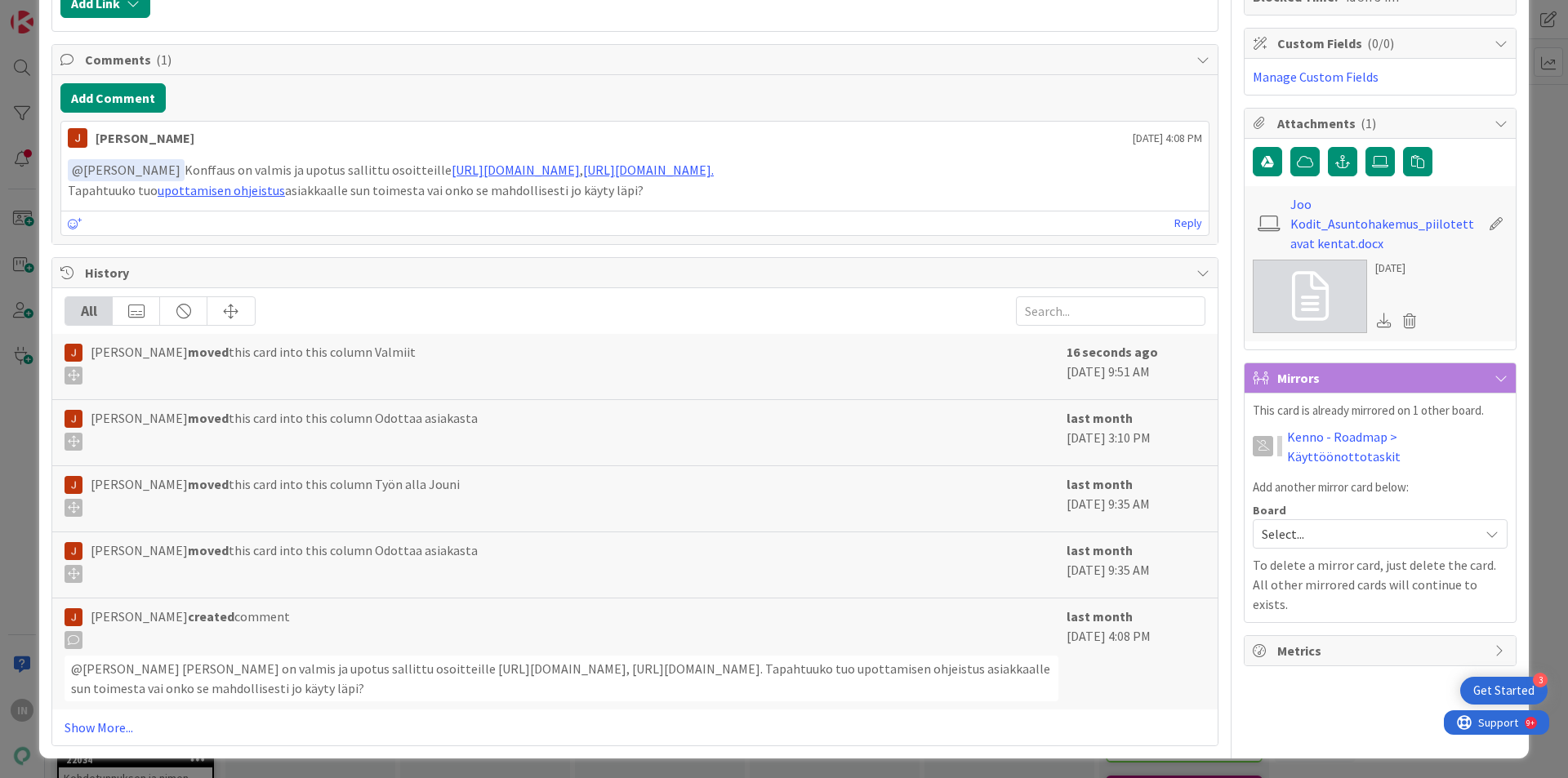
scroll to position [385, 0]
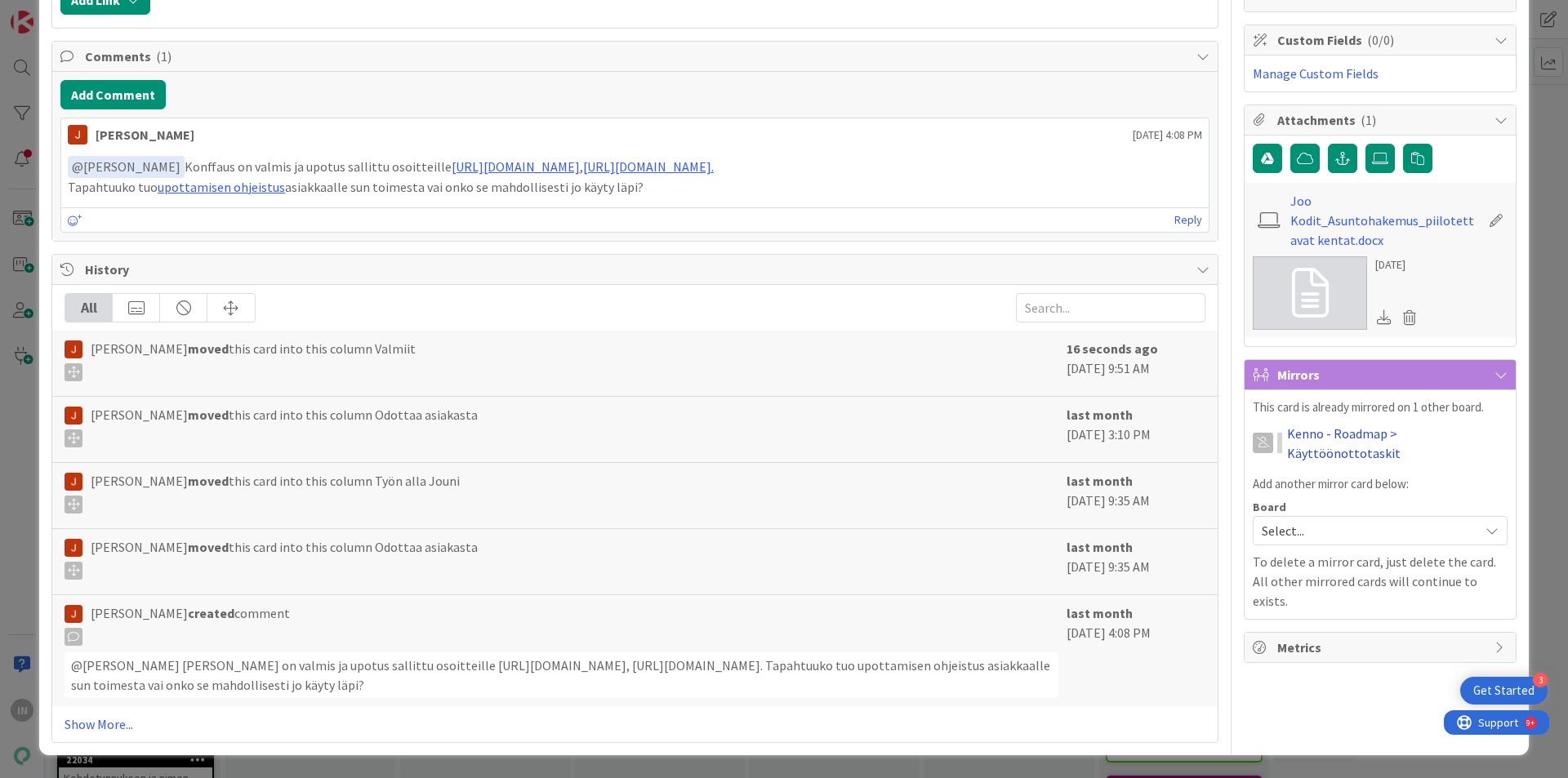
click at [1303, 431] on link "Kenno - Roadmap > Käyttöönottotaskit" at bounding box center [1397, 443] width 220 height 39
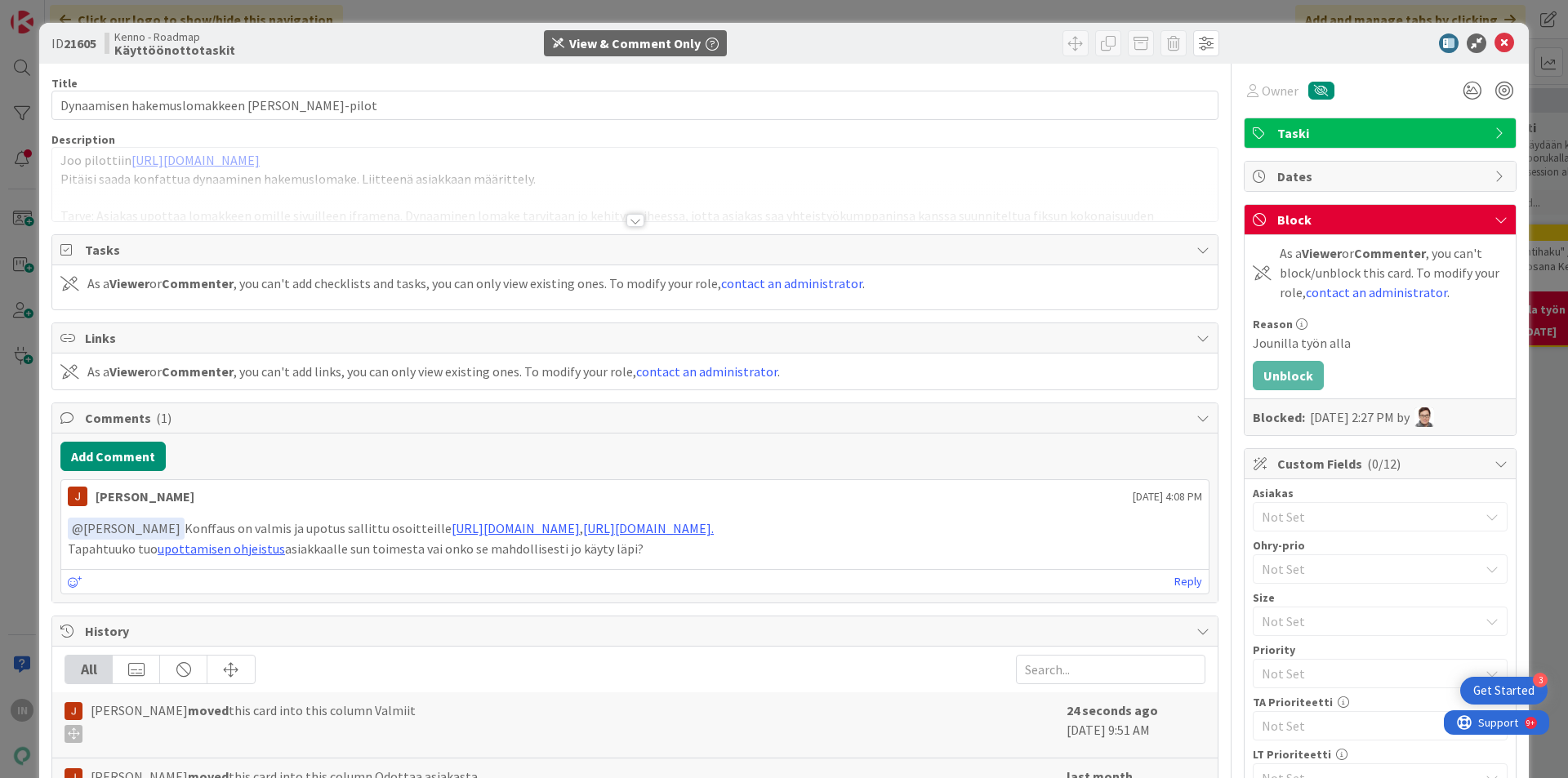
click at [627, 221] on div at bounding box center [635, 220] width 18 height 13
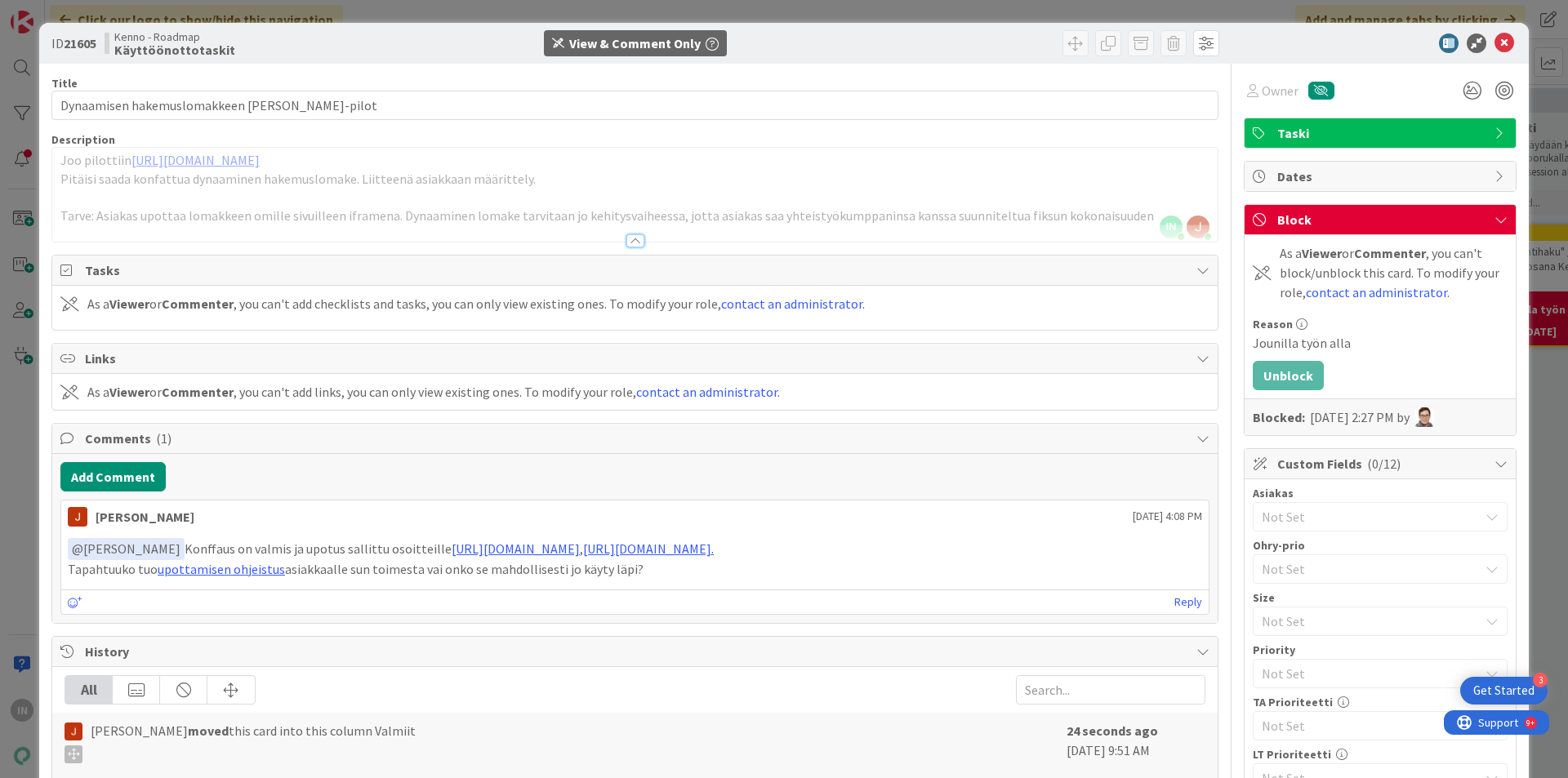
click at [1138, 222] on p "Tarve: Asiakas upottaa lomakkeen omille sivuilleen iframena. Dynaaminen lomake …" at bounding box center [635, 216] width 1149 height 19
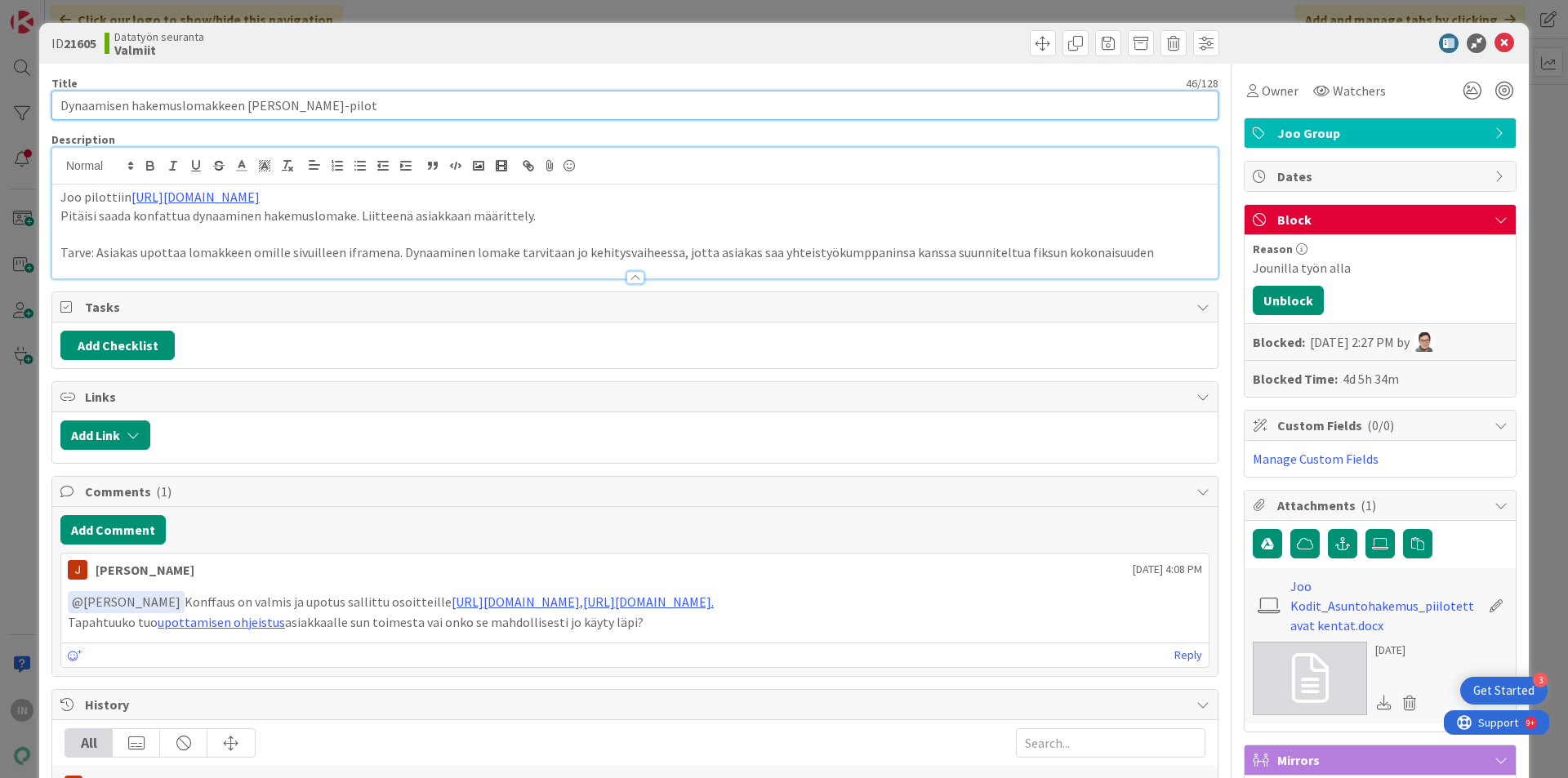
drag, startPoint x: 1022, startPoint y: 105, endPoint x: 1487, endPoint y: 47, distance: 468.6
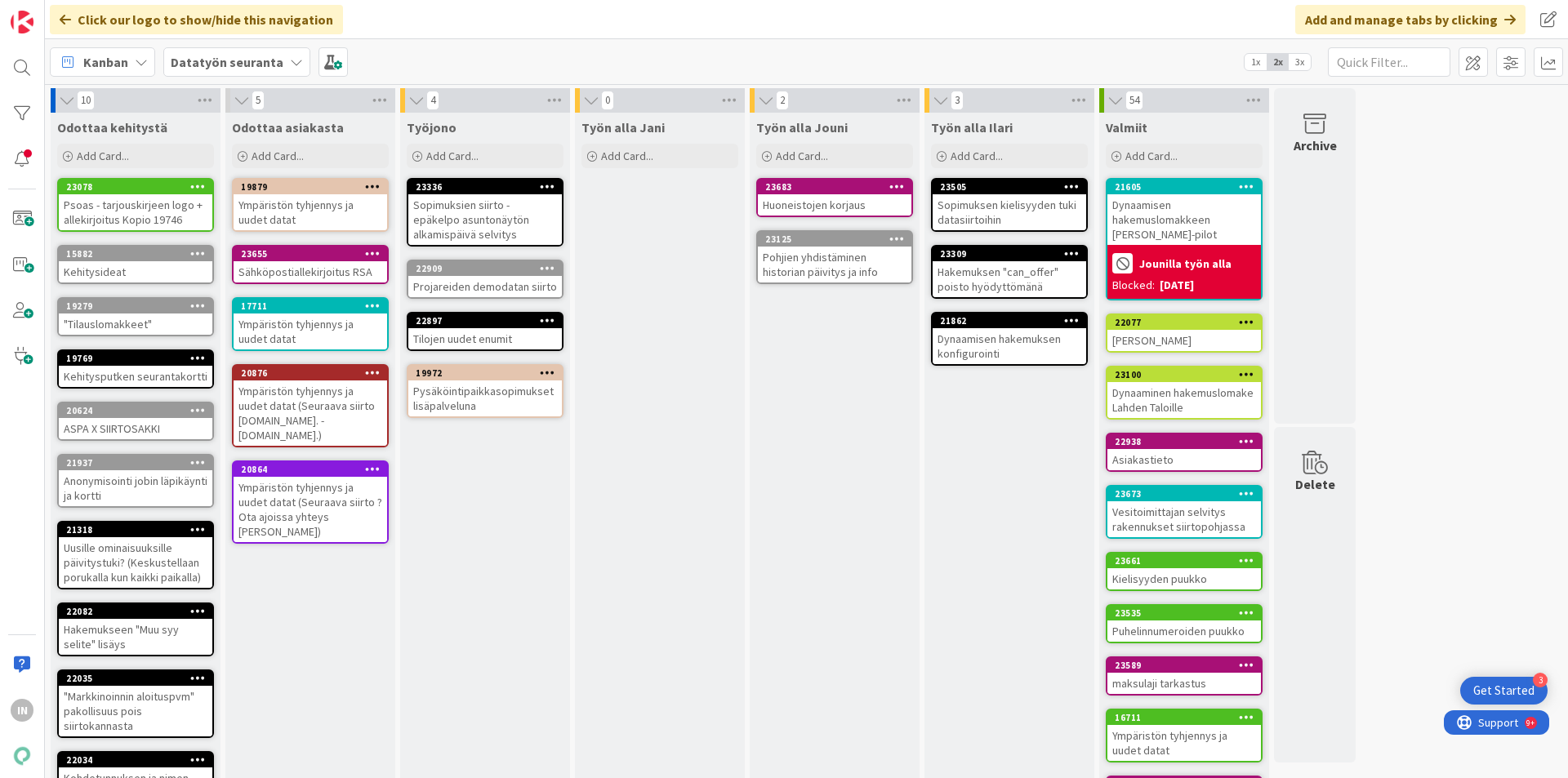
click at [637, 594] on div "Työn alla Jani Add Card..." at bounding box center [660, 497] width 170 height 769
click at [813, 351] on div "Työn alla Jouni Add Card... 23683 Huoneistojen korjaus 23125 Pohjien yhdistämin…" at bounding box center [835, 497] width 170 height 769
click at [300, 265] on div "Sähköpostiallekirjoitus RSA" at bounding box center [310, 272] width 154 height 22
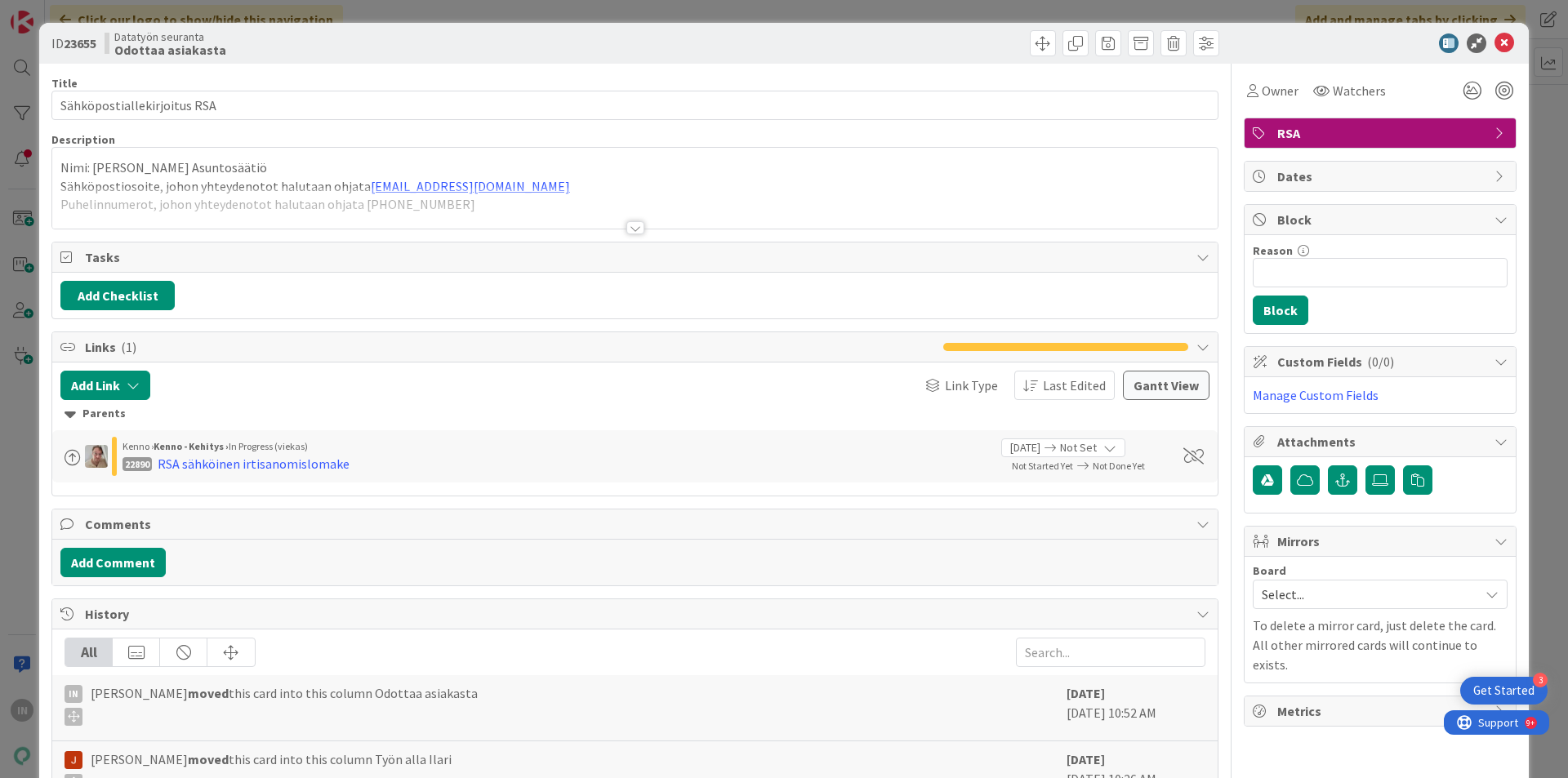
click at [263, 194] on div at bounding box center [635, 207] width 1165 height 41
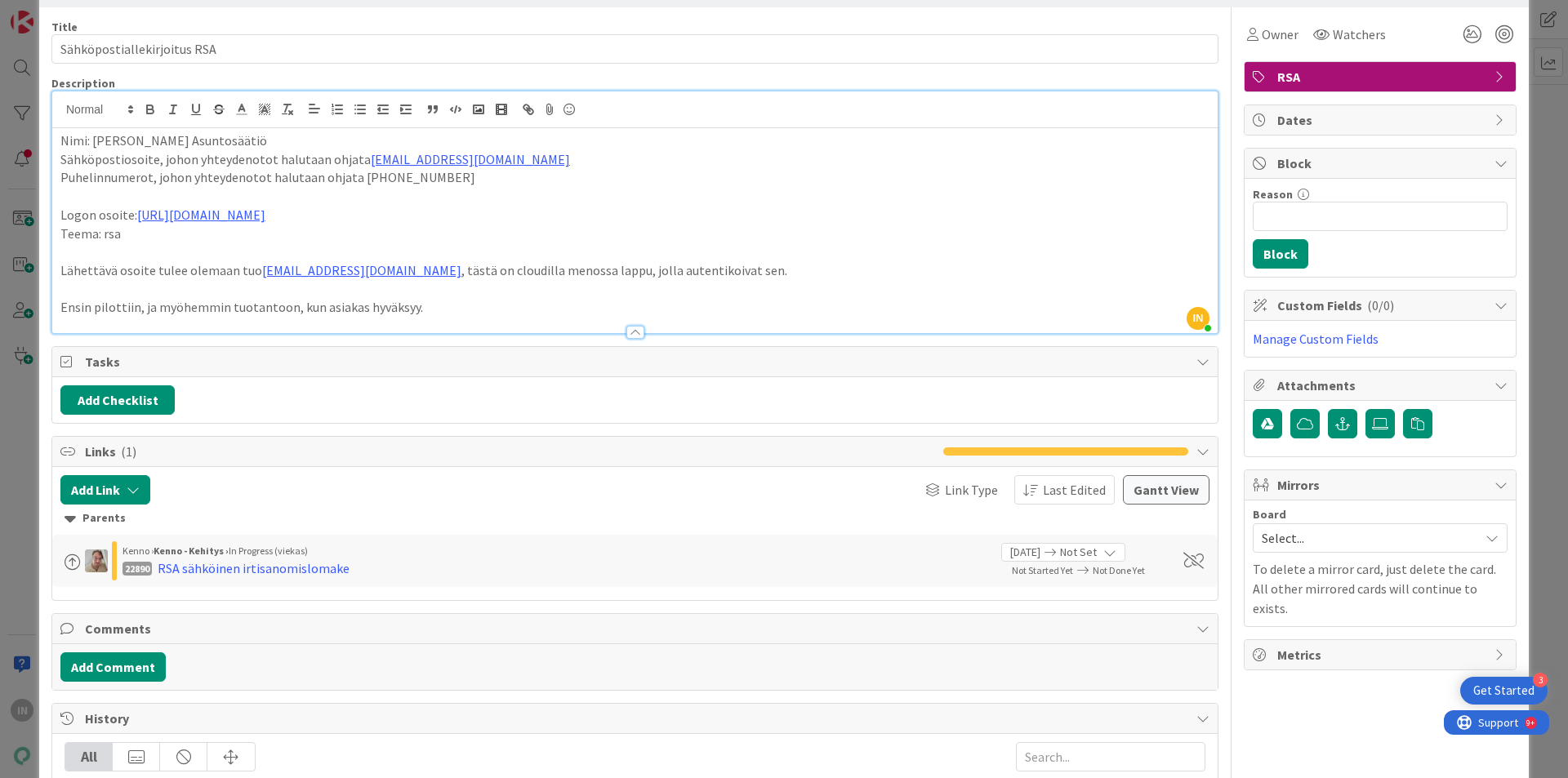
scroll to position [245, 0]
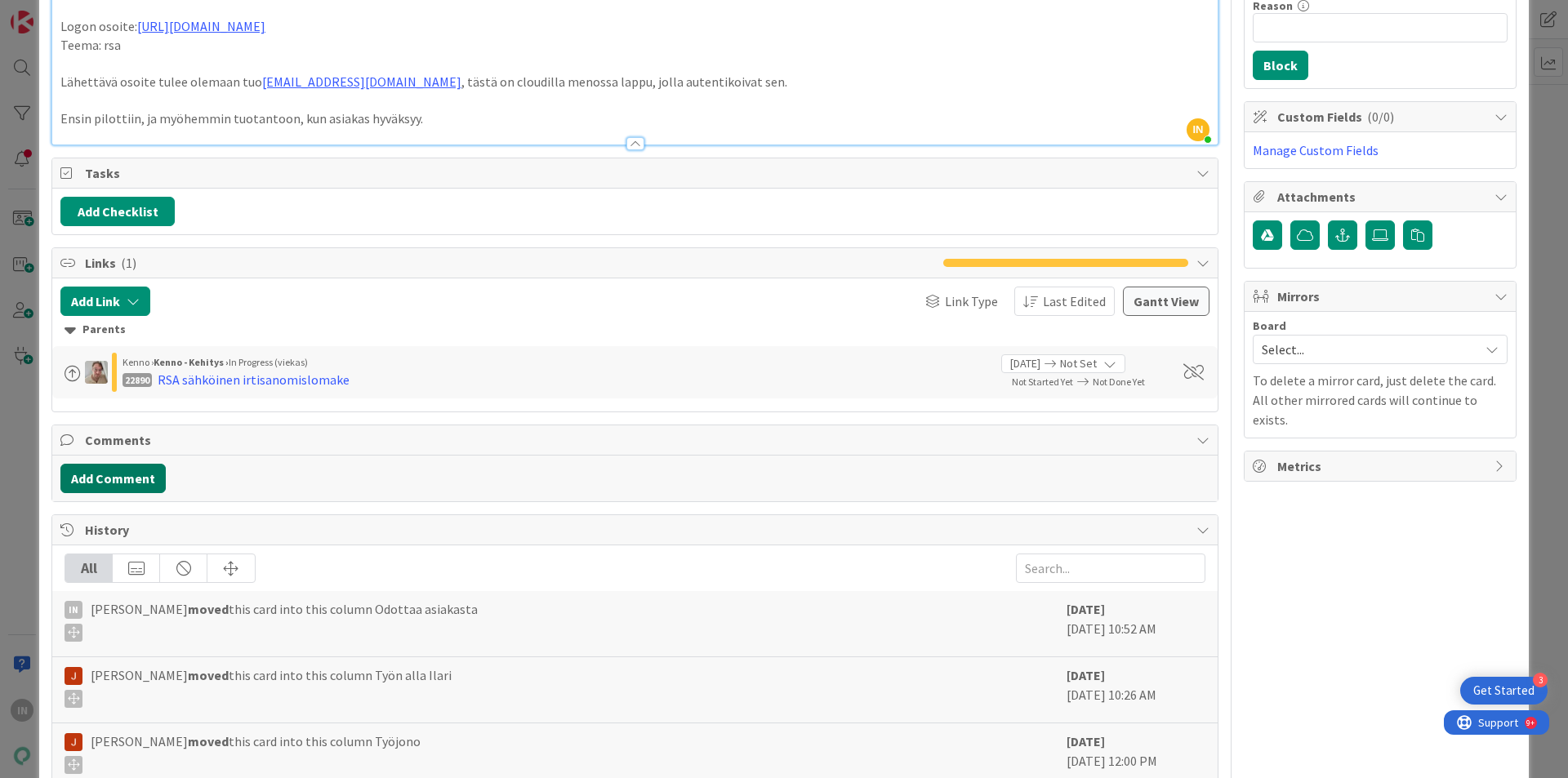
click at [131, 487] on button "Add Comment" at bounding box center [113, 478] width 105 height 29
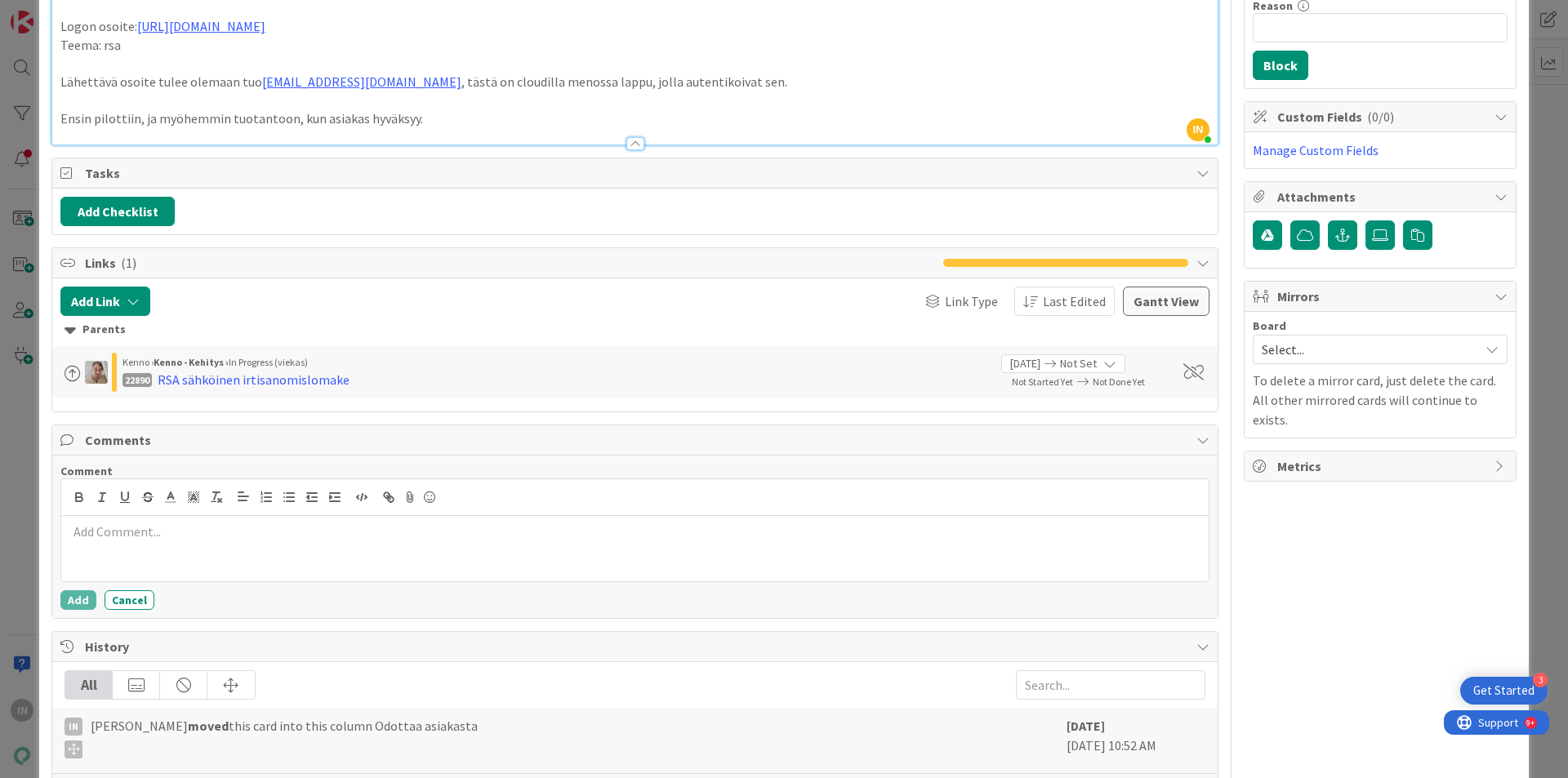
click at [160, 533] on p at bounding box center [634, 532] width 1134 height 19
click at [73, 600] on button "Add" at bounding box center [79, 599] width 36 height 20
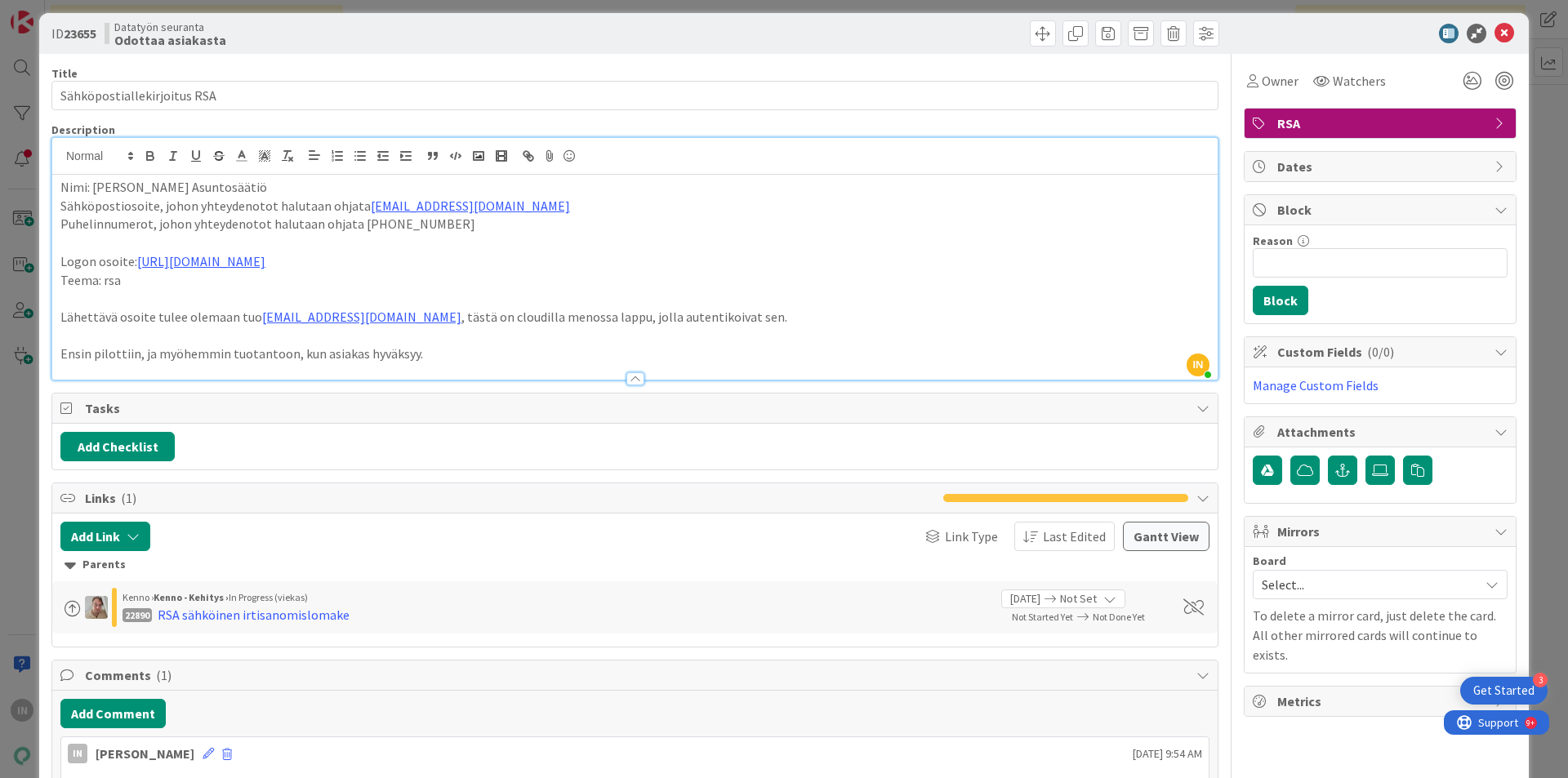
scroll to position [0, 0]
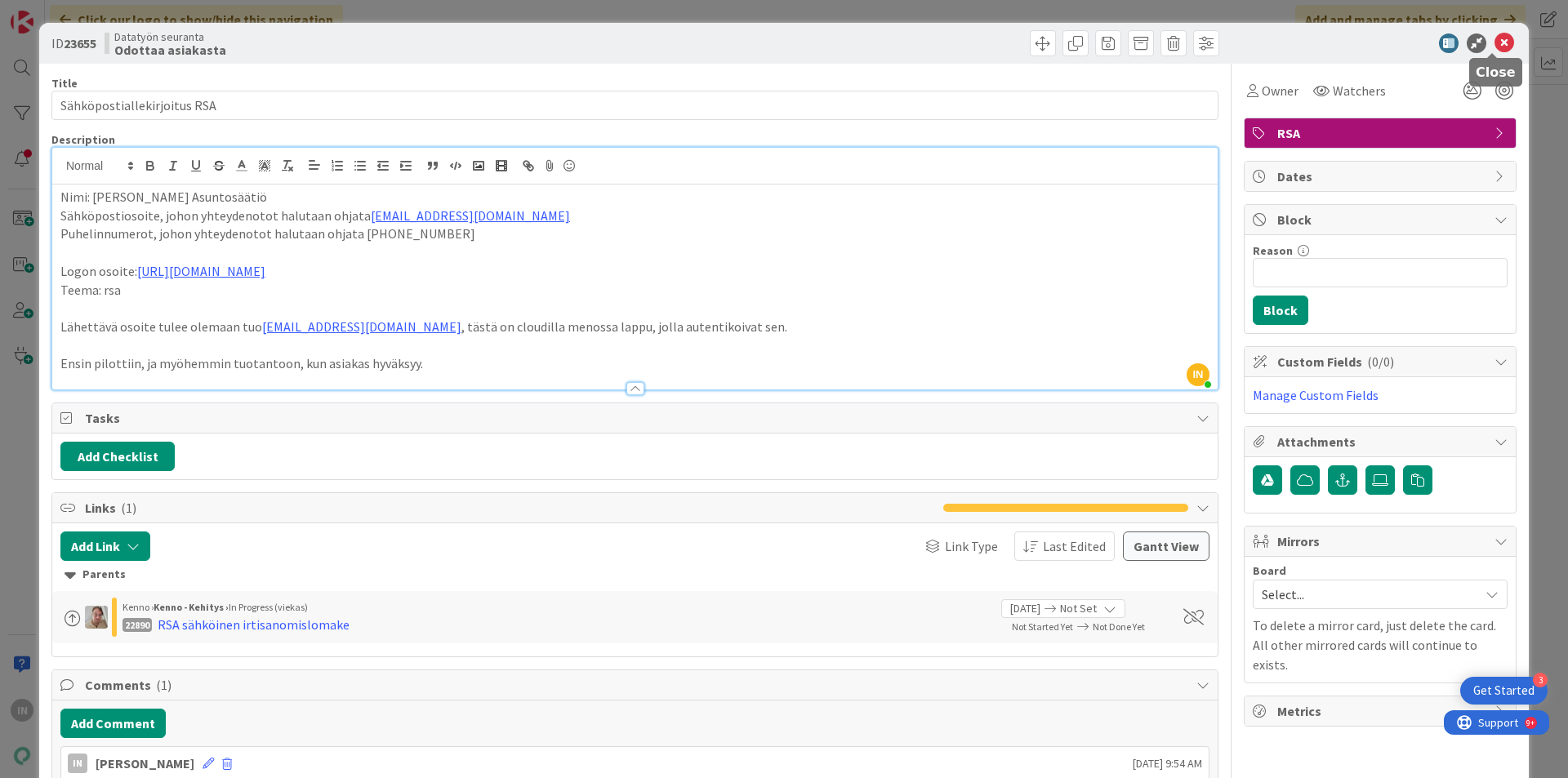
click at [1495, 43] on icon at bounding box center [1504, 43] width 20 height 20
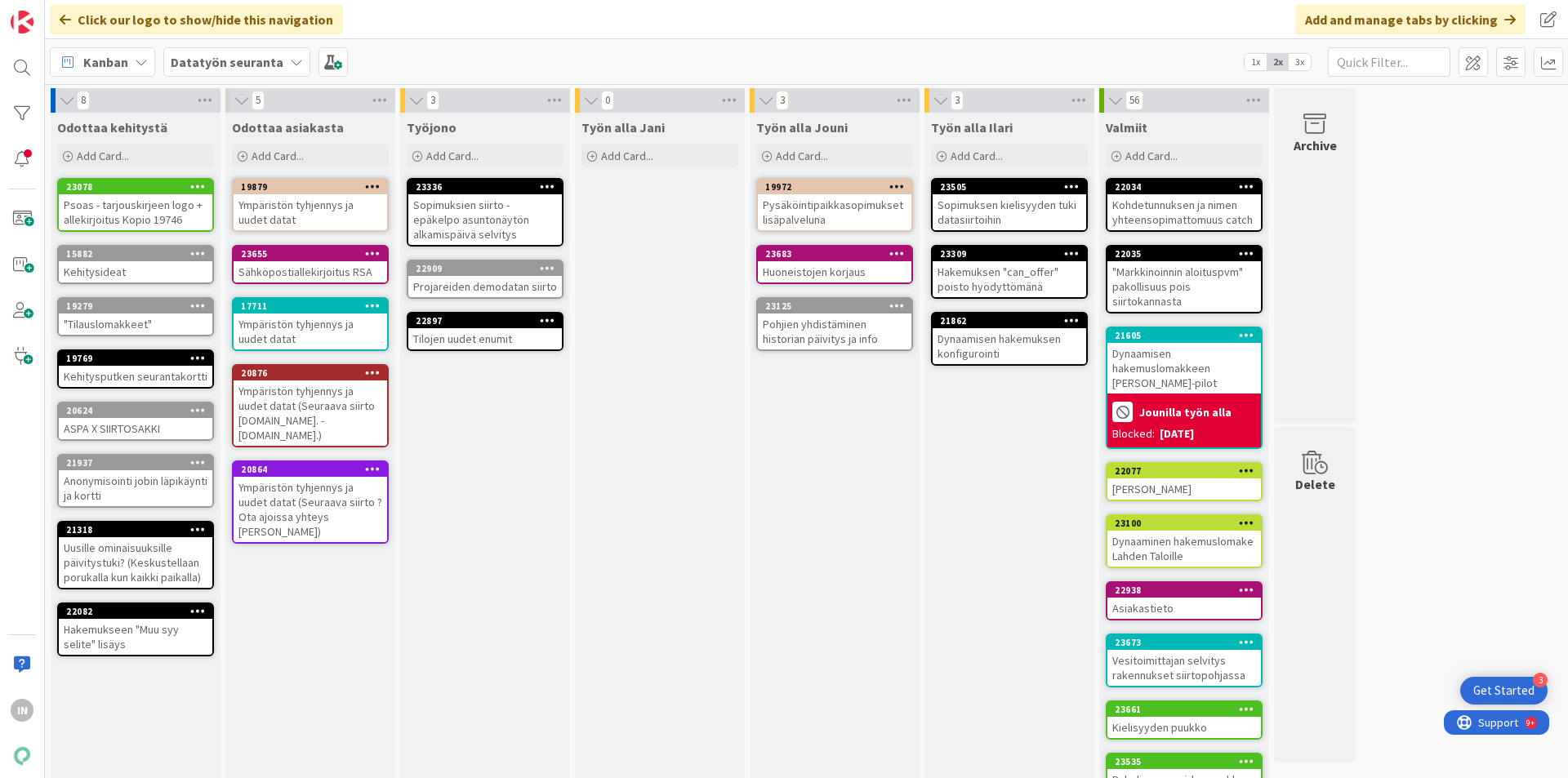
click at [314, 484] on div "Ympäristön tyhjennys ja uudet datat (Seuraava siirto ? Ota ajoissa yhteys [PERS…" at bounding box center [310, 509] width 154 height 66
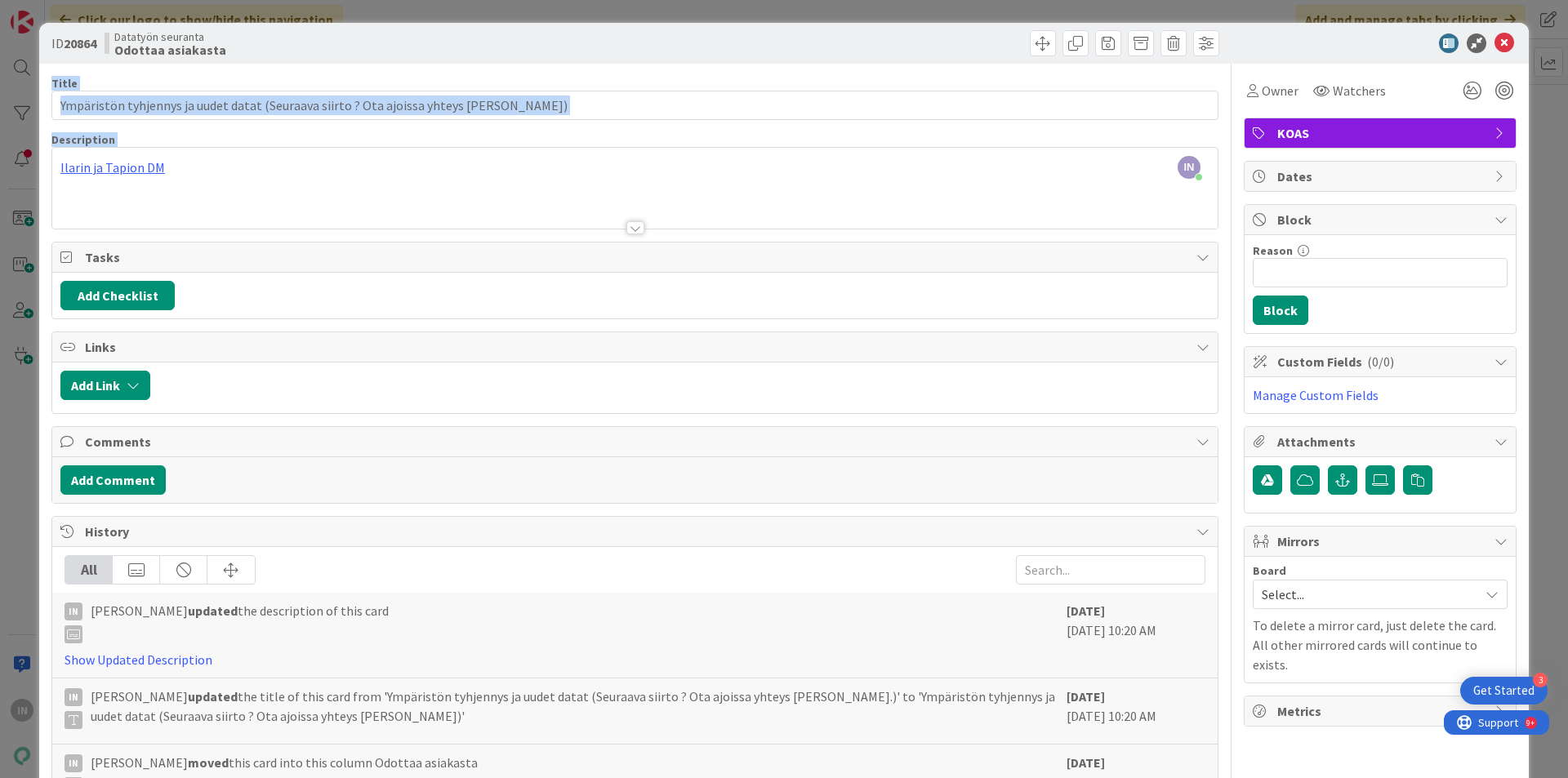
drag, startPoint x: 1493, startPoint y: 44, endPoint x: 201, endPoint y: 169, distance: 1298.0
click at [201, 169] on div "ID 20864 Datatyön seuranta Odottaa asiakasta Title 86 / 128 Ympäristön tyhjenny…" at bounding box center [784, 506] width 1489 height 968
click at [203, 169] on div "IN [PERSON_NAME] just joined Ilarin ja Tapion DM" at bounding box center [635, 188] width 1165 height 81
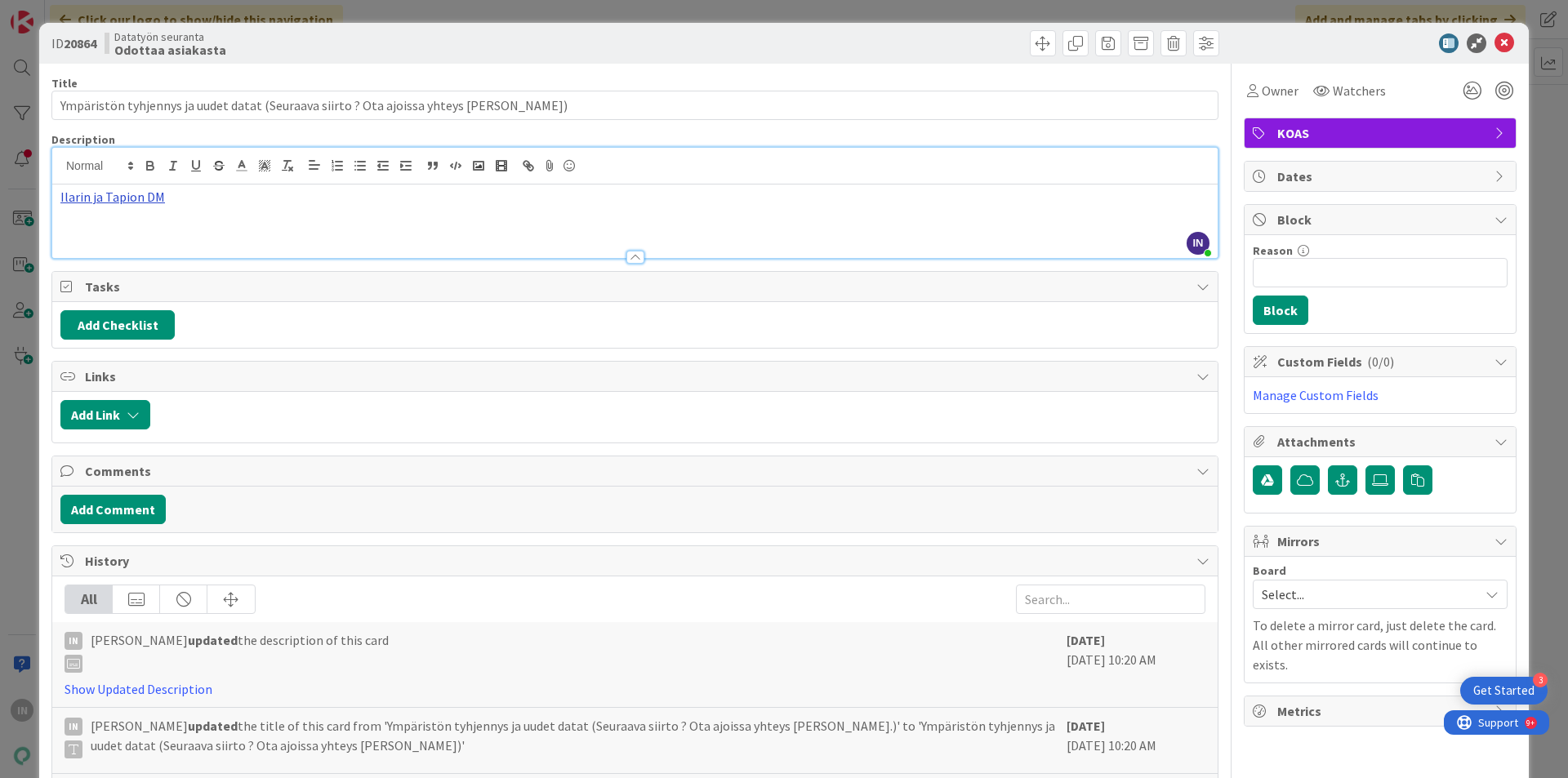
click at [151, 203] on link "Ilarin ja Tapion DM" at bounding box center [112, 196] width 105 height 16
click at [176, 234] on link "[URL][DOMAIN_NAME]" at bounding box center [121, 228] width 112 height 22
click at [1495, 41] on icon at bounding box center [1504, 43] width 20 height 20
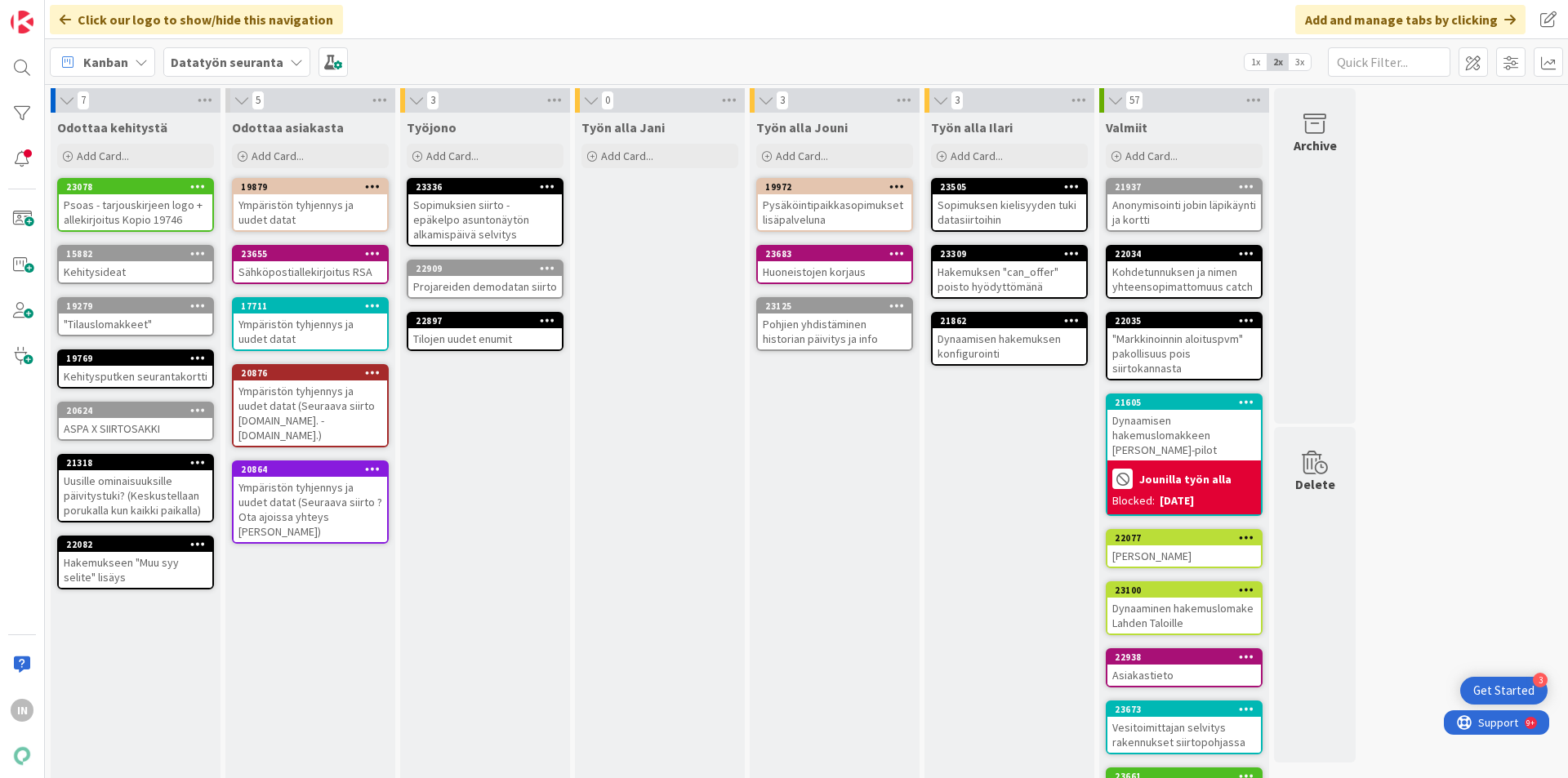
click at [295, 66] on icon at bounding box center [296, 61] width 13 height 13
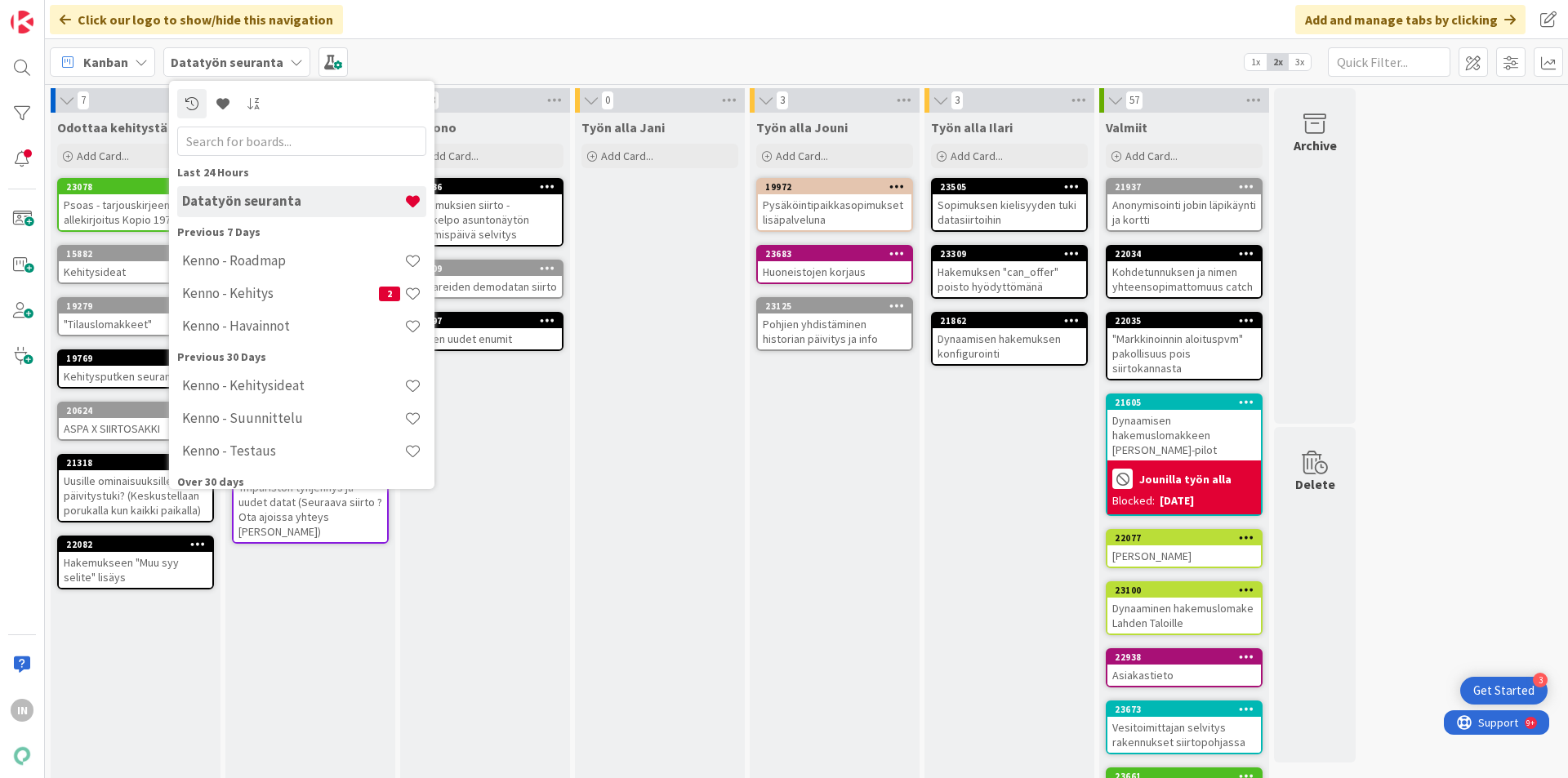
click at [282, 262] on h4 "Kenno - Roadmap" at bounding box center [293, 260] width 222 height 16
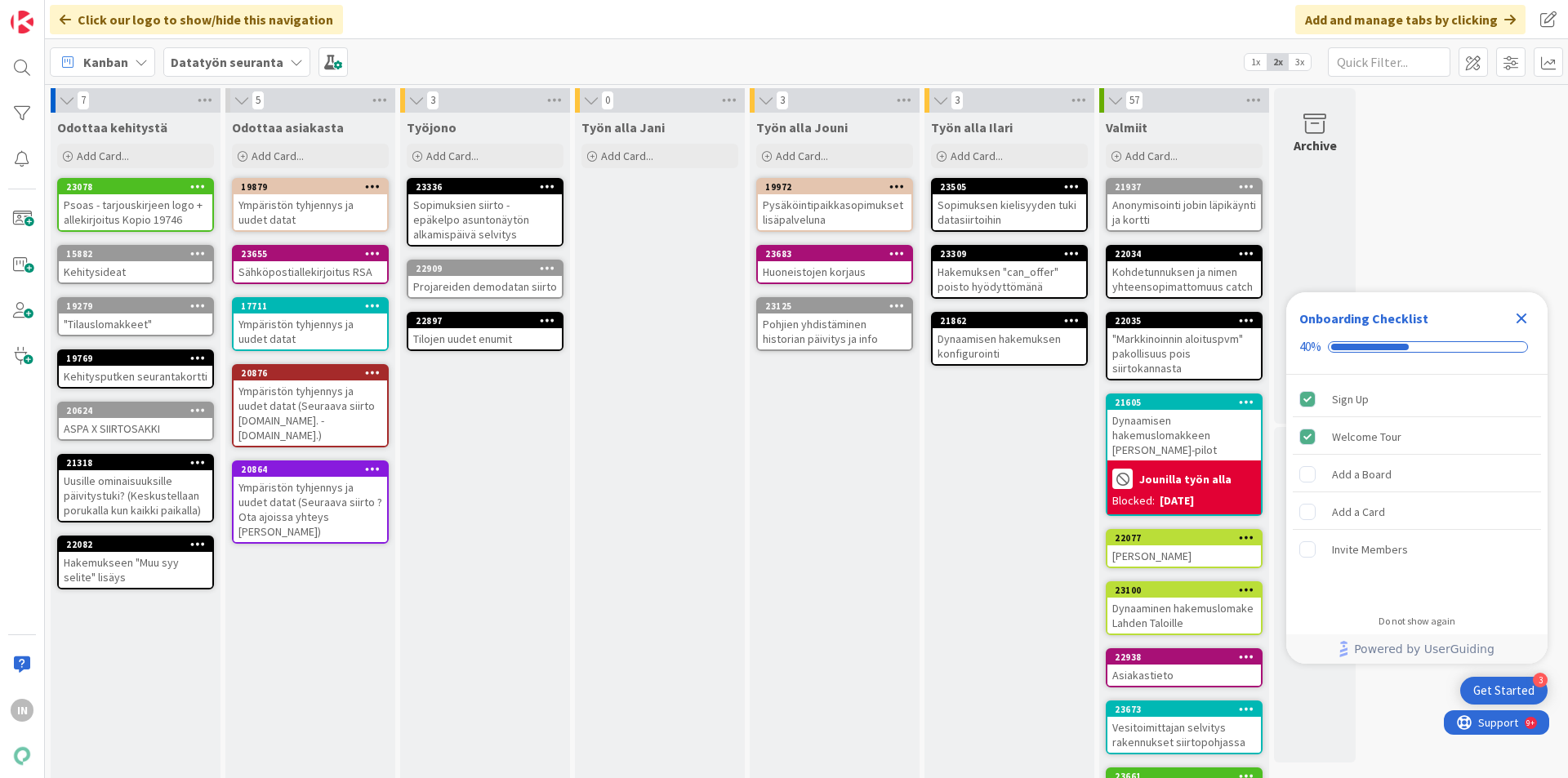
click at [471, 281] on div "Projareiden demodatan siirto" at bounding box center [486, 287] width 154 height 22
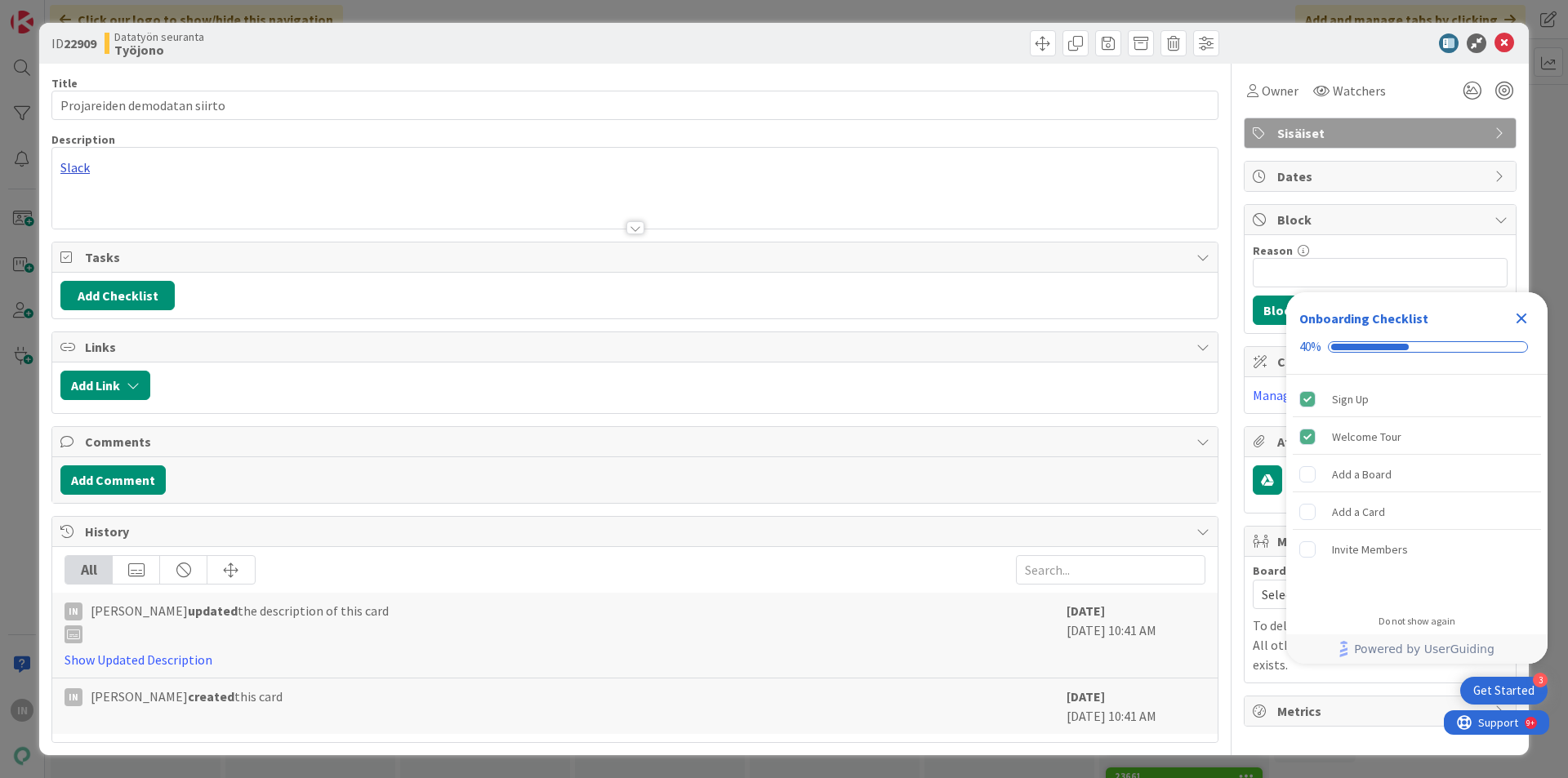
click at [79, 174] on div "Slack" at bounding box center [635, 188] width 1165 height 81
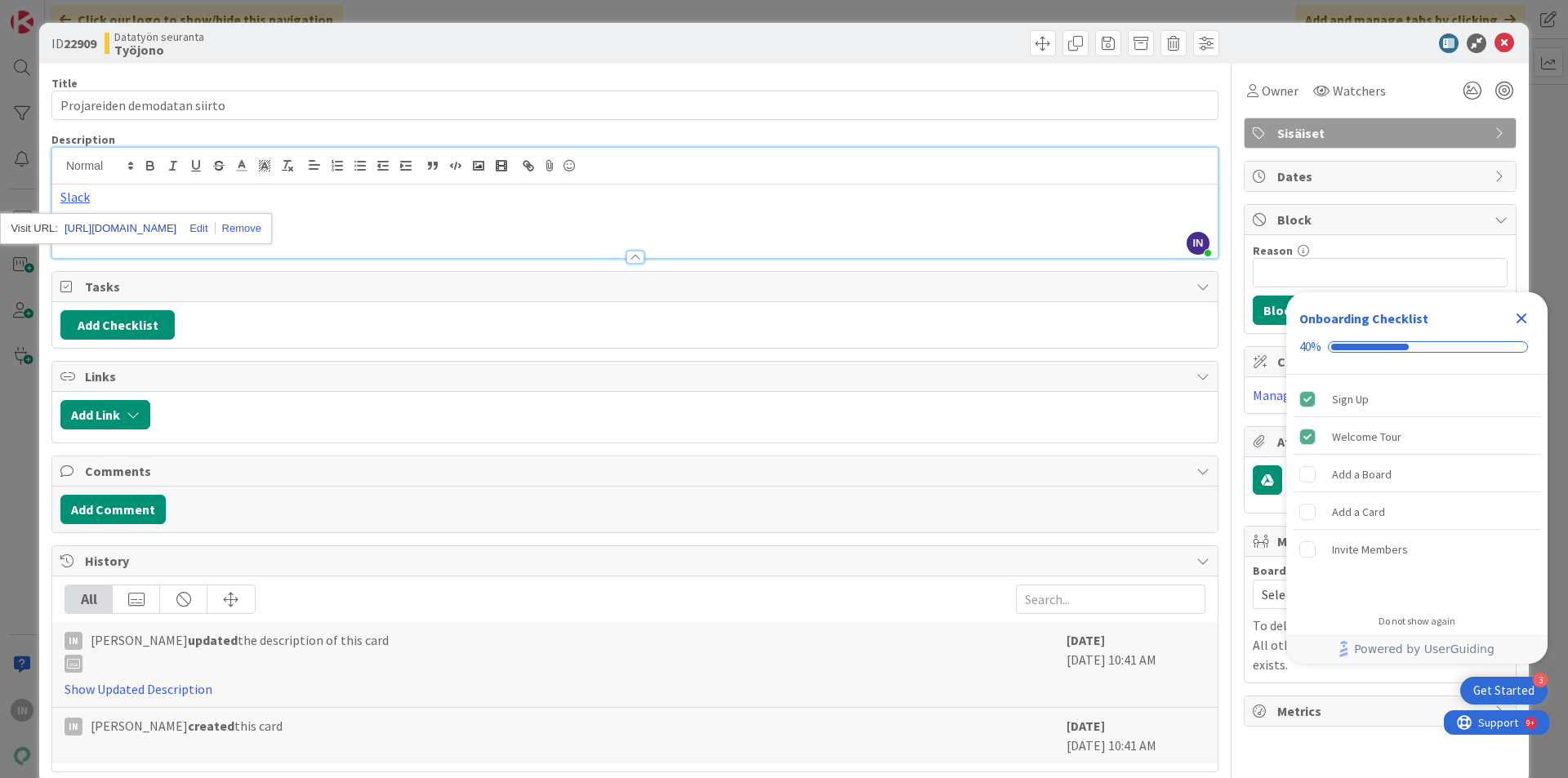
click at [119, 231] on link "https://pandiaoy.slack.com/archives/C082CRE20CC/p1756107346129499" at bounding box center [121, 228] width 112 height 22
click at [1520, 314] on icon "Close Checklist" at bounding box center [1521, 318] width 20 height 20
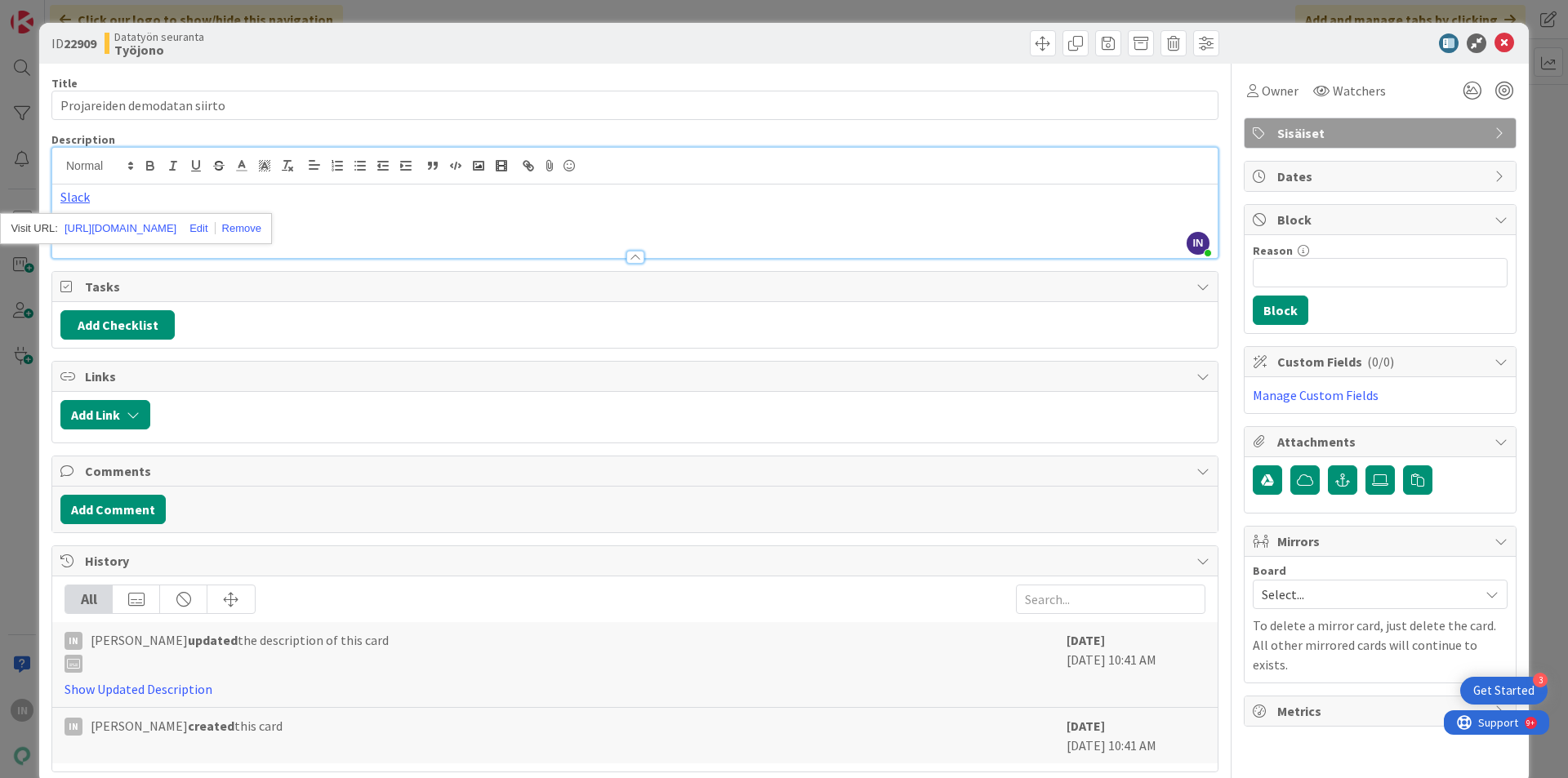
click at [470, 223] on div "Slack" at bounding box center [635, 221] width 1165 height 73
